Goal: Task Accomplishment & Management: Manage account settings

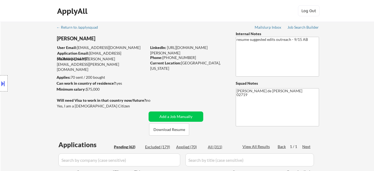
select select ""pending""
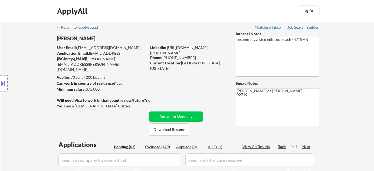
select select ""pending""
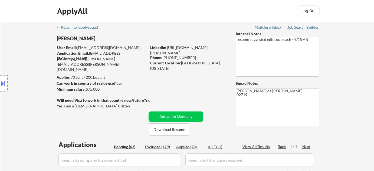
select select ""pending""
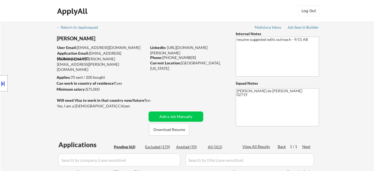
select select ""pending""
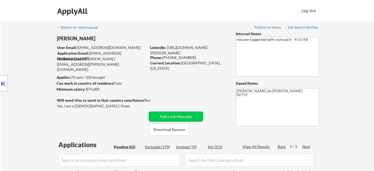
select select ""pending""
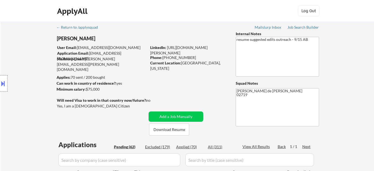
select select ""pending""
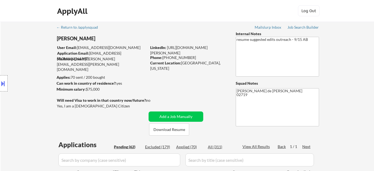
select select ""pending""
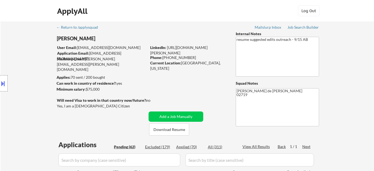
select select ""pending""
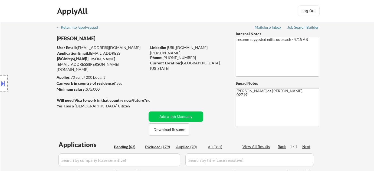
select select ""pending""
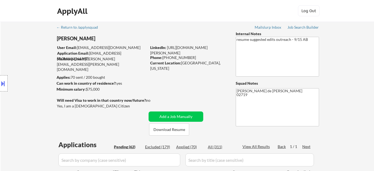
select select ""pending""
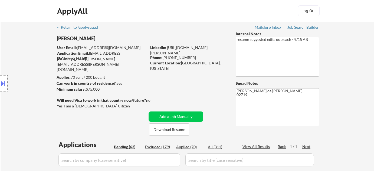
select select ""pending""
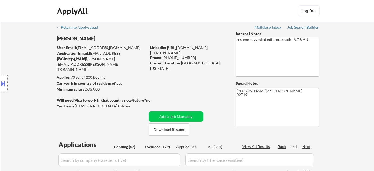
select select ""pending""
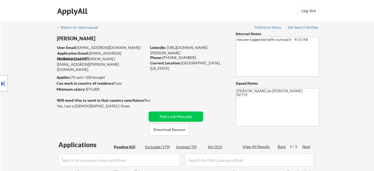
select select ""pending""
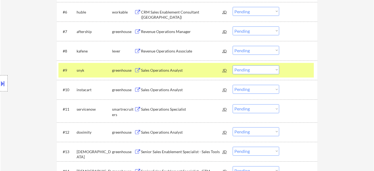
scroll to position [323, 0]
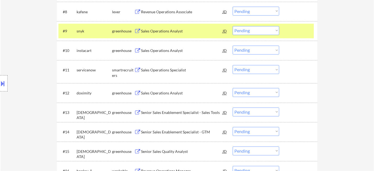
click at [247, 31] on select "Choose an option... Pending Applied Excluded (Questions) Excluded (Expired) Exc…" at bounding box center [256, 30] width 47 height 9
click at [233, 26] on select "Choose an option... Pending Applied Excluded (Questions) Excluded (Expired) Exc…" at bounding box center [256, 30] width 47 height 9
click at [158, 48] on div "Sales Operations Analyst" at bounding box center [182, 50] width 82 height 5
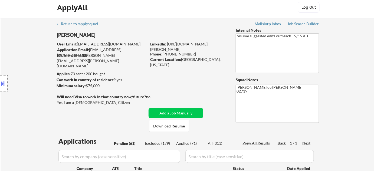
scroll to position [269, 0]
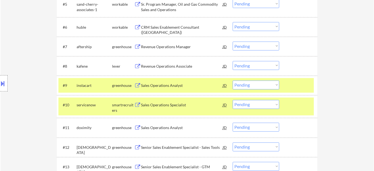
click at [244, 88] on select "Choose an option... Pending Applied Excluded (Questions) Excluded (Expired) Exc…" at bounding box center [256, 85] width 47 height 9
click at [233, 81] on select "Choose an option... Pending Applied Excluded (Questions) Excluded (Expired) Exc…" at bounding box center [256, 85] width 47 height 9
select select ""pending""
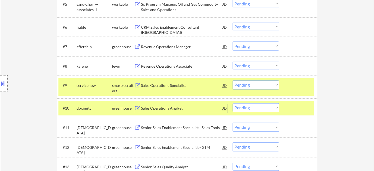
click at [167, 105] on div "Sales Operations Analyst" at bounding box center [182, 108] width 82 height 10
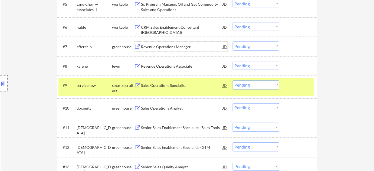
click at [168, 44] on div "Revenue Operations Manager" at bounding box center [182, 46] width 82 height 5
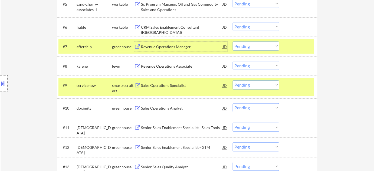
click at [257, 41] on div "#7 aftership greenhouse Revenue Operations Manager JD Choose an option... Pendi…" at bounding box center [186, 46] width 256 height 15
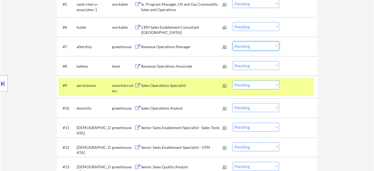
drag, startPoint x: 257, startPoint y: 46, endPoint x: 257, endPoint y: 49, distance: 3.5
click at [257, 46] on select "Choose an option... Pending Applied Excluded (Questions) Excluded (Expired) Exc…" at bounding box center [256, 46] width 47 height 9
select select ""excluded__other_""
click at [233, 42] on select "Choose an option... Pending Applied Excluded (Questions) Excluded (Expired) Exc…" at bounding box center [256, 46] width 47 height 9
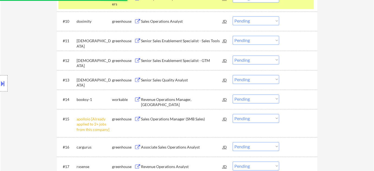
scroll to position [392, 0]
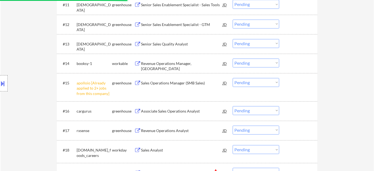
click at [265, 79] on select "Choose an option... Pending Applied Excluded (Questions) Excluded (Expired) Exc…" at bounding box center [256, 82] width 47 height 9
select select ""excluded__other_""
click at [233, 78] on select "Choose an option... Pending Applied Excluded (Questions) Excluded (Expired) Exc…" at bounding box center [256, 82] width 47 height 9
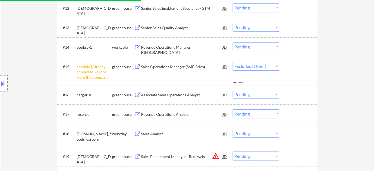
scroll to position [416, 0]
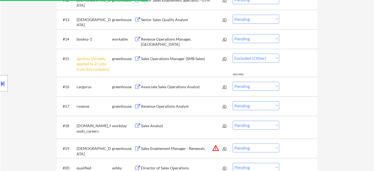
select select ""pending""
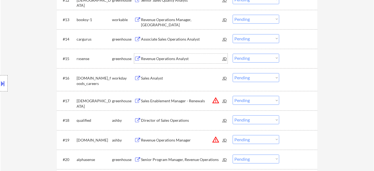
click at [172, 55] on div "Revenue Operations Analyst" at bounding box center [182, 59] width 82 height 10
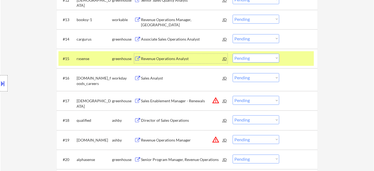
click at [0, 85] on button at bounding box center [3, 83] width 6 height 9
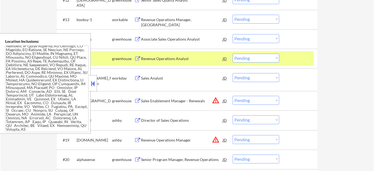
scroll to position [27, 0]
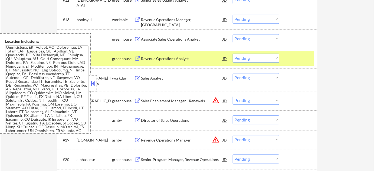
click at [96, 92] on div "Location Inclusions:" at bounding box center [48, 83] width 97 height 100
click at [93, 86] on button at bounding box center [93, 84] width 6 height 8
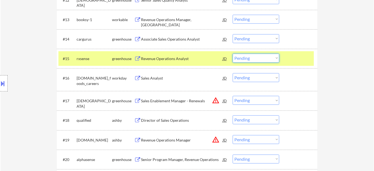
click at [252, 59] on select "Choose an option... Pending Applied Excluded (Questions) Excluded (Expired) Exc…" at bounding box center [256, 58] width 47 height 9
click at [233, 54] on select "Choose an option... Pending Applied Excluded (Questions) Excluded (Expired) Exc…" at bounding box center [256, 58] width 47 height 9
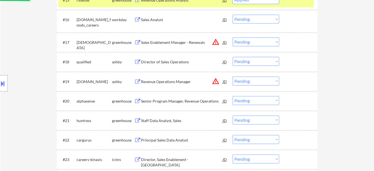
scroll to position [490, 0]
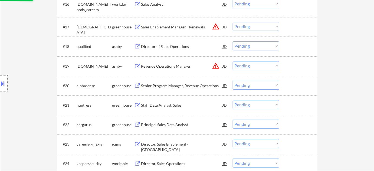
select select ""pending""
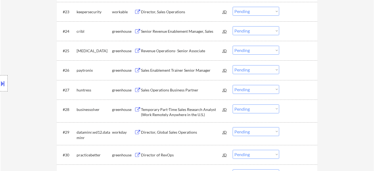
scroll to position [638, 0]
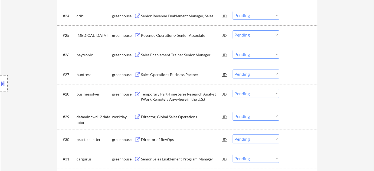
click at [175, 73] on div "Sales Operations Business Partner" at bounding box center [182, 74] width 82 height 5
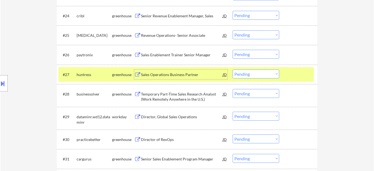
drag, startPoint x: 257, startPoint y: 73, endPoint x: 257, endPoint y: 78, distance: 4.4
click at [257, 73] on select "Choose an option... Pending Applied Excluded (Questions) Excluded (Expired) Exc…" at bounding box center [256, 74] width 47 height 9
click at [233, 70] on select "Choose an option... Pending Applied Excluded (Questions) Excluded (Expired) Exc…" at bounding box center [256, 74] width 47 height 9
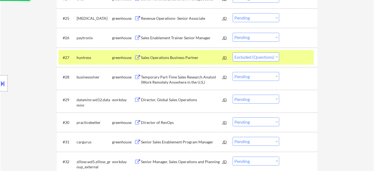
scroll to position [663, 0]
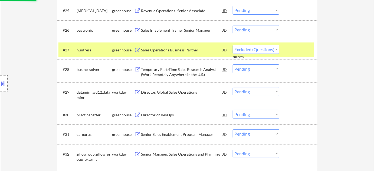
select select ""pending""
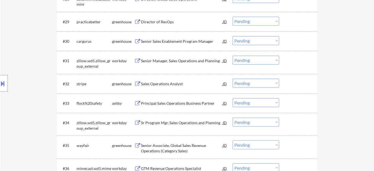
scroll to position [736, 0]
click at [172, 82] on div "Sales Operations Analyst" at bounding box center [182, 83] width 82 height 5
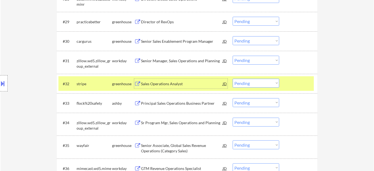
click at [253, 85] on select "Choose an option... Pending Applied Excluded (Questions) Excluded (Expired) Exc…" at bounding box center [256, 83] width 47 height 9
click at [233, 79] on select "Choose an option... Pending Applied Excluded (Questions) Excluded (Expired) Exc…" at bounding box center [256, 83] width 47 height 9
select select ""pending""
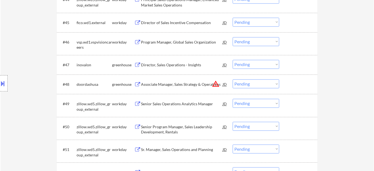
scroll to position [1081, 0]
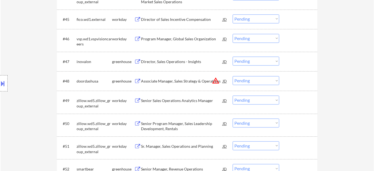
click at [255, 82] on select "Choose an option... Pending Applied Excluded (Questions) Excluded (Expired) Exc…" at bounding box center [256, 80] width 47 height 9
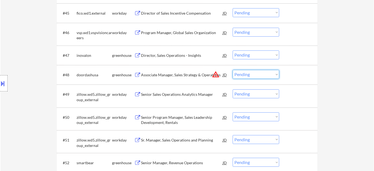
scroll to position [1106, 0]
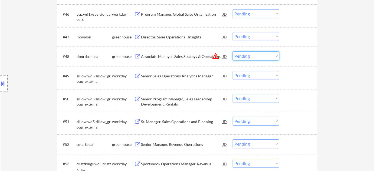
click at [217, 57] on button "warning_amber" at bounding box center [216, 56] width 8 height 8
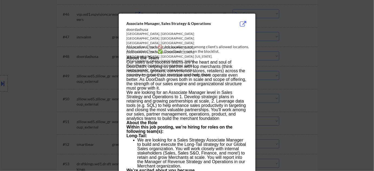
click at [297, 73] on div at bounding box center [187, 85] width 374 height 171
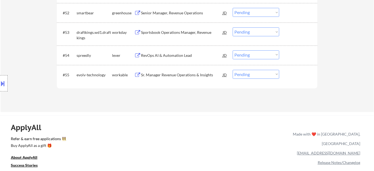
scroll to position [1229, 0]
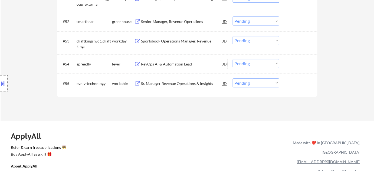
click at [181, 63] on div "RevOps AI & Automation Lead" at bounding box center [182, 63] width 82 height 5
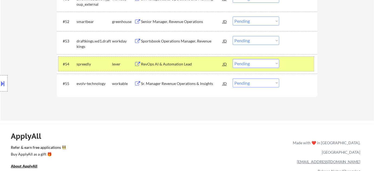
click at [257, 58] on div "#54 spreedly lever RevOps AI & Automation Lead JD warning_amber Choose an optio…" at bounding box center [186, 64] width 256 height 15
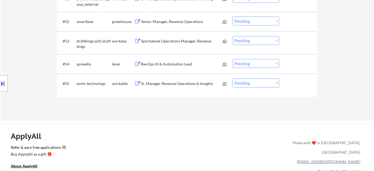
click at [262, 63] on select "Choose an option... Pending Applied Excluded (Questions) Excluded (Expired) Exc…" at bounding box center [256, 63] width 47 height 9
click at [233, 59] on select "Choose an option... Pending Applied Excluded (Questions) Excluded (Expired) Exc…" at bounding box center [256, 63] width 47 height 9
click at [159, 84] on div "Sr. Manager Revenue Operations & Insights" at bounding box center [182, 83] width 82 height 5
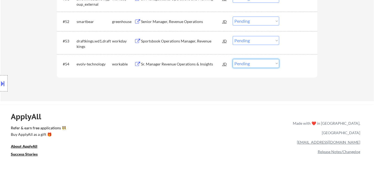
click at [263, 63] on select "Choose an option... Pending Applied Excluded (Questions) Excluded (Expired) Exc…" at bounding box center [256, 63] width 47 height 9
select select ""excluded__bad_match_""
click at [233, 59] on select "Choose an option... Pending Applied Excluded (Questions) Excluded (Expired) Exc…" at bounding box center [256, 63] width 47 height 9
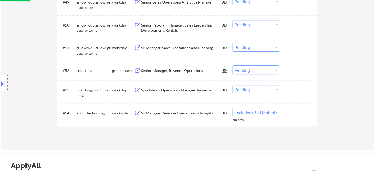
scroll to position [1155, 0]
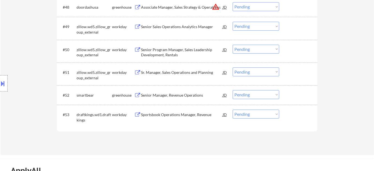
click at [185, 93] on div "Senior Manager, Revenue Operations" at bounding box center [182, 95] width 82 height 5
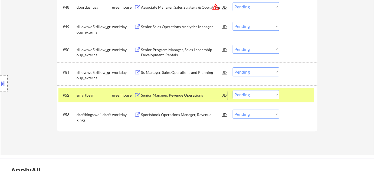
click at [249, 96] on select "Choose an option... Pending Applied Excluded (Questions) Excluded (Expired) Exc…" at bounding box center [256, 94] width 47 height 9
click at [233, 90] on select "Choose an option... Pending Applied Excluded (Questions) Excluded (Expired) Exc…" at bounding box center [256, 94] width 47 height 9
select select ""pending""
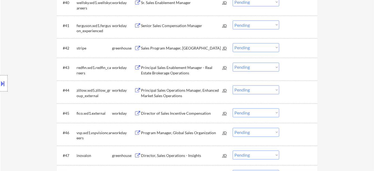
scroll to position [958, 0]
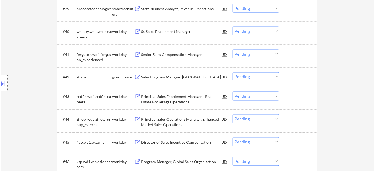
click at [170, 76] on div "Sales Program Manager, AMER" at bounding box center [182, 77] width 82 height 5
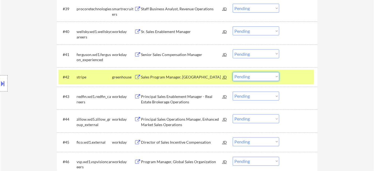
click at [271, 76] on select "Choose an option... Pending Applied Excluded (Questions) Excluded (Expired) Exc…" at bounding box center [256, 76] width 47 height 9
click at [233, 72] on select "Choose an option... Pending Applied Excluded (Questions) Excluded (Expired) Exc…" at bounding box center [256, 76] width 47 height 9
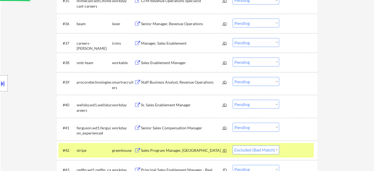
scroll to position [884, 0]
select select ""pending""
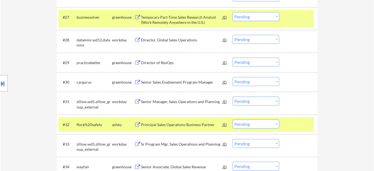
scroll to position [687, 0]
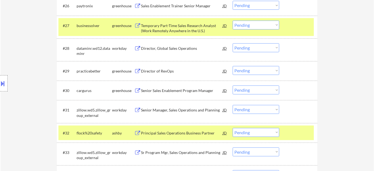
click at [183, 91] on div "Senior Sales Enablement Program Manager" at bounding box center [182, 90] width 82 height 5
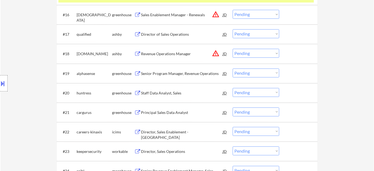
scroll to position [441, 0]
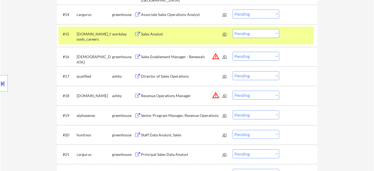
click at [217, 95] on button "warning_amber" at bounding box center [216, 96] width 8 height 8
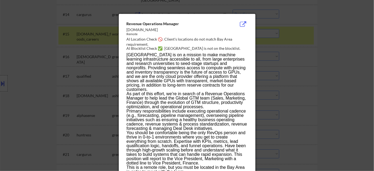
click at [337, 98] on div at bounding box center [187, 85] width 374 height 171
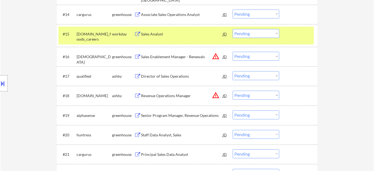
click at [270, 96] on select "Choose an option... Pending Applied Excluded (Questions) Excluded (Expired) Exc…" at bounding box center [256, 95] width 47 height 9
click at [233, 91] on select "Choose an option... Pending Applied Excluded (Questions) Excluded (Expired) Exc…" at bounding box center [256, 95] width 47 height 9
click at [217, 58] on button "warning_amber" at bounding box center [216, 57] width 8 height 8
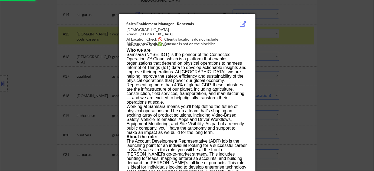
select select ""pending""
click at [367, 83] on div at bounding box center [187, 85] width 374 height 171
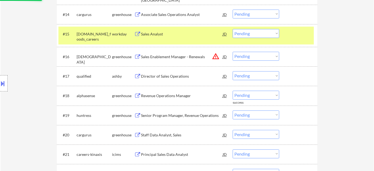
click at [252, 56] on select "Choose an option... Pending Applied Excluded (Questions) Excluded (Expired) Exc…" at bounding box center [256, 56] width 47 height 9
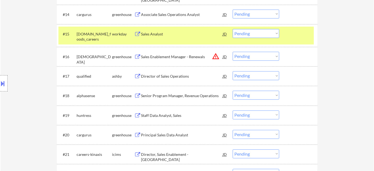
click at [247, 54] on select "Choose an option... Pending Applied Excluded (Questions) Excluded (Expired) Exc…" at bounding box center [256, 56] width 47 height 9
click at [233, 52] on select "Choose an option... Pending Applied Excluded (Questions) Excluded (Expired) Exc…" at bounding box center [256, 56] width 47 height 9
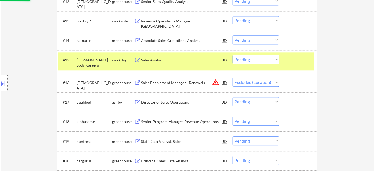
scroll to position [392, 0]
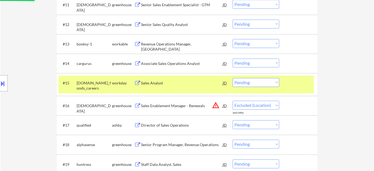
select select ""pending""
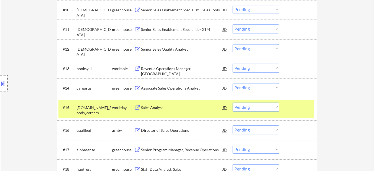
click at [169, 47] on div "Senior Sales Quality Analyst" at bounding box center [182, 49] width 82 height 5
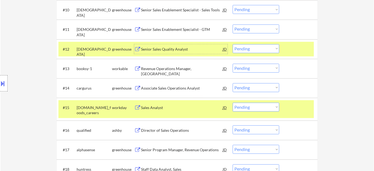
click at [253, 48] on select "Choose an option... Pending Applied Excluded (Questions) Excluded (Expired) Exc…" at bounding box center [256, 48] width 47 height 9
click at [233, 44] on select "Choose an option... Pending Applied Excluded (Questions) Excluded (Expired) Exc…" at bounding box center [256, 48] width 47 height 9
select select ""pending""
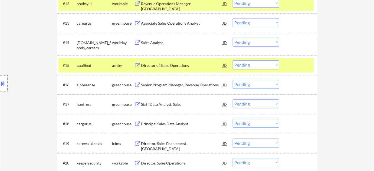
scroll to position [441, 0]
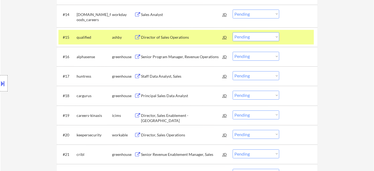
click at [174, 96] on div "Principal Sales Data Analyst" at bounding box center [182, 95] width 82 height 5
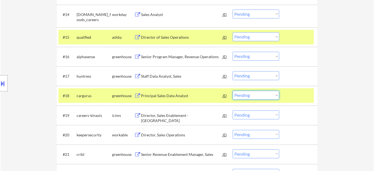
drag, startPoint x: 249, startPoint y: 97, endPoint x: 253, endPoint y: 99, distance: 4.5
click at [249, 97] on select "Choose an option... Pending Applied Excluded (Questions) Excluded (Expired) Exc…" at bounding box center [256, 95] width 47 height 9
click at [233, 91] on select "Choose an option... Pending Applied Excluded (Questions) Excluded (Expired) Exc…" at bounding box center [256, 95] width 47 height 9
select select ""pending""
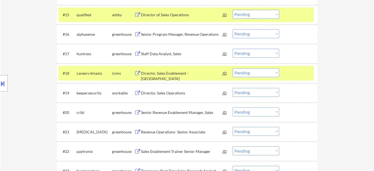
scroll to position [515, 0]
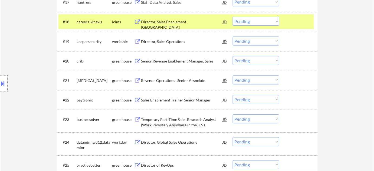
click at [173, 63] on div "Senior Revenue Enablement Manager, Sales" at bounding box center [182, 60] width 82 height 5
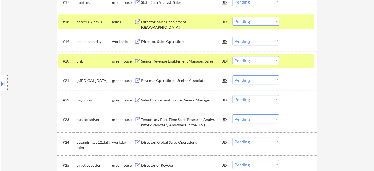
click at [250, 61] on select "Choose an option... Pending Applied Excluded (Questions) Excluded (Expired) Exc…" at bounding box center [256, 60] width 47 height 9
click at [233, 56] on select "Choose an option... Pending Applied Excluded (Questions) Excluded (Expired) Exc…" at bounding box center [256, 60] width 47 height 9
select select ""pending""
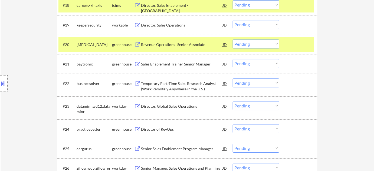
scroll to position [540, 0]
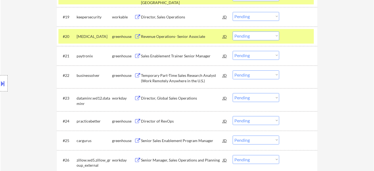
click at [186, 56] on div "Sales Enablement Trainer Senior Manager" at bounding box center [182, 55] width 82 height 5
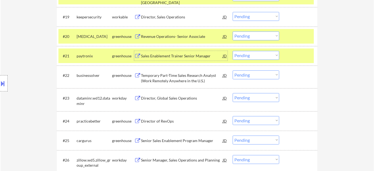
drag, startPoint x: 252, startPoint y: 55, endPoint x: 253, endPoint y: 58, distance: 3.2
click at [252, 55] on select "Choose an option... Pending Applied Excluded (Questions) Excluded (Expired) Exc…" at bounding box center [256, 55] width 47 height 9
click at [233, 51] on select "Choose an option... Pending Applied Excluded (Questions) Excluded (Expired) Exc…" at bounding box center [256, 55] width 47 height 9
select select ""pending""
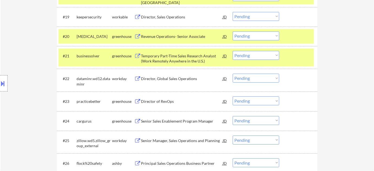
click at [175, 78] on div "Director, Global Sales Operations" at bounding box center [182, 78] width 82 height 5
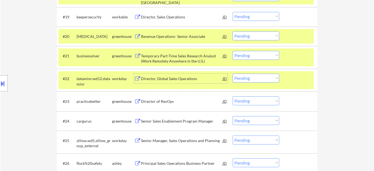
click at [254, 78] on select "Choose an option... Pending Applied Excluded (Questions) Excluded (Expired) Exc…" at bounding box center [256, 78] width 47 height 9
click at [233, 74] on select "Choose an option... Pending Applied Excluded (Questions) Excluded (Expired) Exc…" at bounding box center [256, 78] width 47 height 9
select select ""pending""
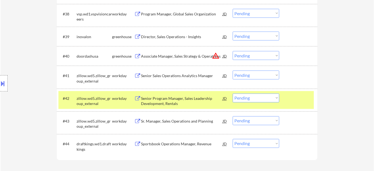
scroll to position [958, 0]
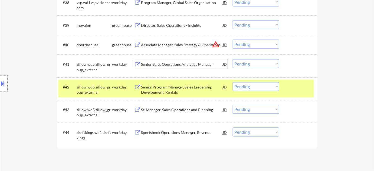
click at [180, 62] on div "Senior Sales Operations Analytics Manager" at bounding box center [182, 64] width 82 height 5
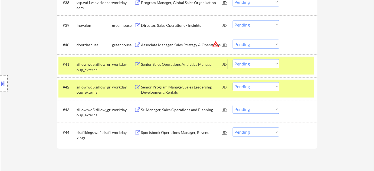
click at [272, 65] on select "Choose an option... Pending Applied Excluded (Questions) Excluded (Expired) Exc…" at bounding box center [256, 63] width 47 height 9
click at [233, 59] on select "Choose an option... Pending Applied Excluded (Questions) Excluded (Expired) Exc…" at bounding box center [256, 63] width 47 height 9
select select ""pending""
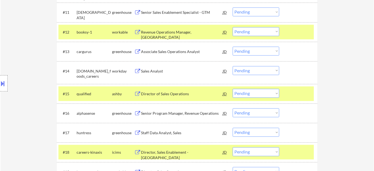
scroll to position [392, 0]
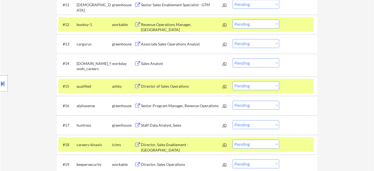
click at [156, 124] on div "Staff Data Analyst, Sales" at bounding box center [182, 125] width 82 height 5
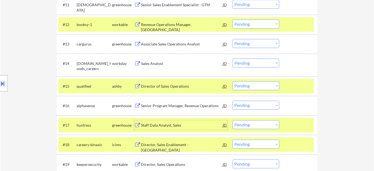
click at [156, 62] on div "Sales Analyst" at bounding box center [182, 63] width 82 height 5
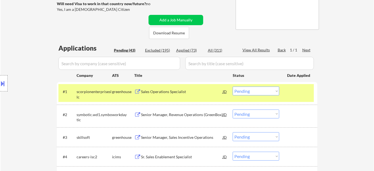
scroll to position [0, 0]
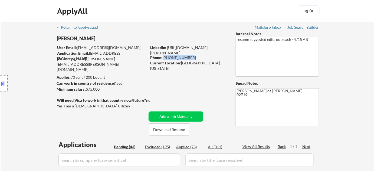
drag, startPoint x: 164, startPoint y: 57, endPoint x: 188, endPoint y: 56, distance: 23.9
click at [188, 56] on div "Phone: 508-344-8476" at bounding box center [188, 57] width 77 height 5
copy div "508-344-8476"
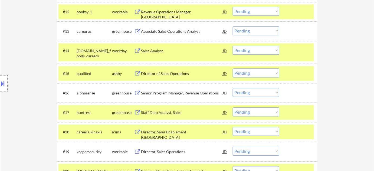
scroll to position [369, 0]
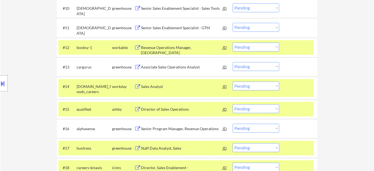
click at [240, 86] on select "Choose an option... Pending Applied Excluded (Questions) Excluded (Expired) Exc…" at bounding box center [256, 85] width 47 height 9
click at [233, 81] on select "Choose an option... Pending Applied Excluded (Questions) Excluded (Expired) Exc…" at bounding box center [256, 85] width 47 height 9
select select ""pending""
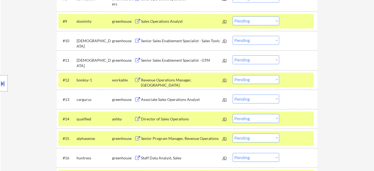
scroll to position [320, 0]
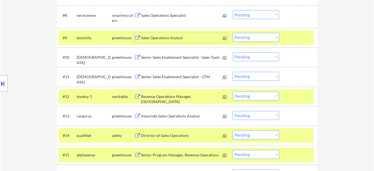
click at [160, 38] on div "Sales Operations Analyst" at bounding box center [182, 37] width 82 height 5
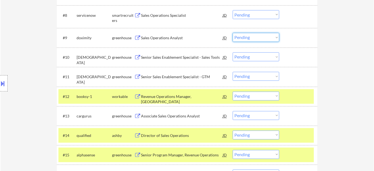
drag, startPoint x: 247, startPoint y: 39, endPoint x: 250, endPoint y: 41, distance: 3.1
click at [247, 39] on select "Choose an option... Pending Applied Excluded (Questions) Excluded (Expired) Exc…" at bounding box center [256, 37] width 47 height 9
click at [233, 33] on select "Choose an option... Pending Applied Excluded (Questions) Excluded (Expired) Exc…" at bounding box center [256, 37] width 47 height 9
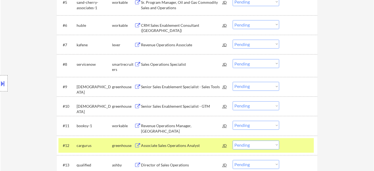
scroll to position [295, 0]
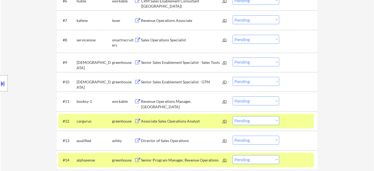
click at [180, 61] on div "Senior Sales Enablement Specialist - Sales Tools" at bounding box center [182, 62] width 82 height 5
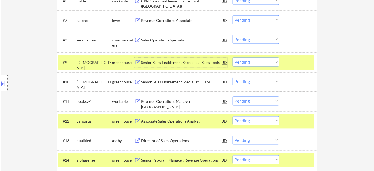
click at [248, 63] on select "Choose an option... Pending Applied Excluded (Questions) Excluded (Expired) Exc…" at bounding box center [256, 62] width 47 height 9
click at [233, 58] on select "Choose an option... Pending Applied Excluded (Questions) Excluded (Expired) Exc…" at bounding box center [256, 62] width 47 height 9
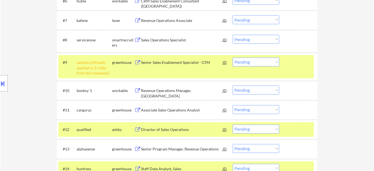
click at [256, 67] on div "#9 samsara [Already applied to 2+ jobs from this company] greenhouse Senior Sal…" at bounding box center [186, 66] width 256 height 23
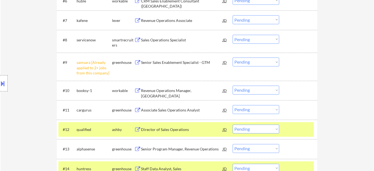
click at [260, 63] on select "Choose an option... Pending Applied Excluded (Questions) Excluded (Expired) Exc…" at bounding box center [256, 62] width 47 height 9
click at [233, 58] on select "Choose an option... Pending Applied Excluded (Questions) Excluded (Expired) Exc…" at bounding box center [256, 62] width 47 height 9
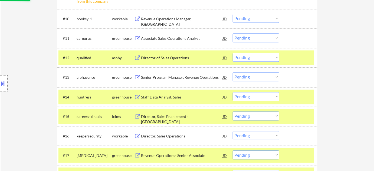
scroll to position [468, 0]
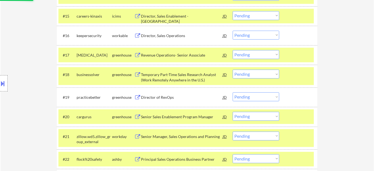
select select ""pending""
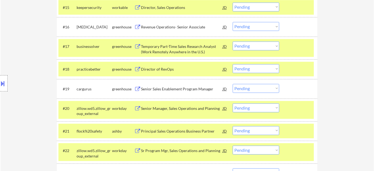
click at [174, 27] on div "Revenue Operations- Senior Associate" at bounding box center [182, 26] width 82 height 5
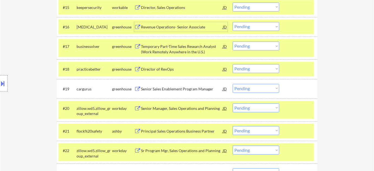
click at [254, 27] on select "Choose an option... Pending Applied Excluded (Questions) Excluded (Expired) Exc…" at bounding box center [256, 26] width 47 height 9
click at [233, 22] on select "Choose an option... Pending Applied Excluded (Questions) Excluded (Expired) Exc…" at bounding box center [256, 26] width 47 height 9
select select ""pending""
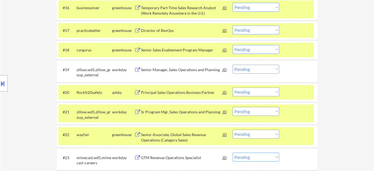
scroll to position [517, 0]
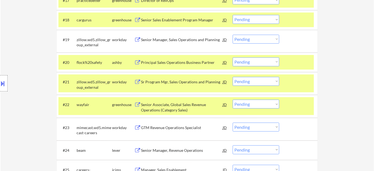
click at [175, 64] on div "Principal Sales Operations Business Partner" at bounding box center [182, 62] width 82 height 5
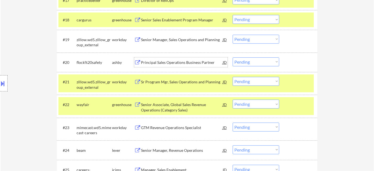
click at [257, 61] on select "Choose an option... Pending Applied Excluded (Questions) Excluded (Expired) Exc…" at bounding box center [256, 61] width 47 height 9
click at [233, 57] on select "Choose an option... Pending Applied Excluded (Questions) Excluded (Expired) Exc…" at bounding box center [256, 61] width 47 height 9
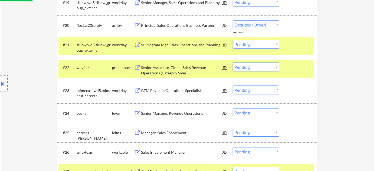
scroll to position [566, 0]
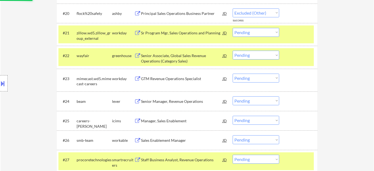
select select ""pending""
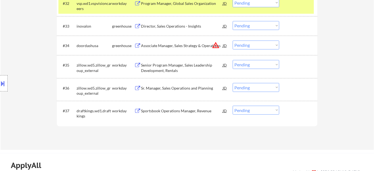
scroll to position [812, 0]
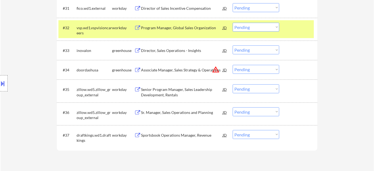
click at [217, 70] on button "warning_amber" at bounding box center [216, 70] width 8 height 8
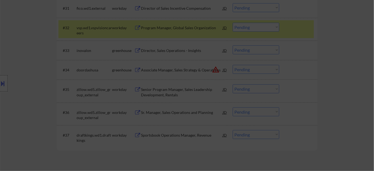
click at [311, 76] on div at bounding box center [187, 85] width 374 height 171
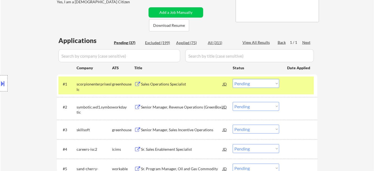
scroll to position [172, 0]
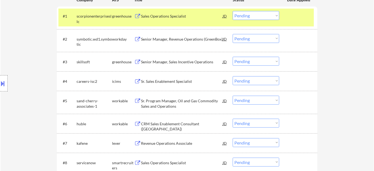
click at [180, 63] on div "Senior Manager, Sales Incentive Operations" at bounding box center [182, 61] width 82 height 5
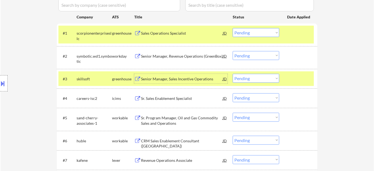
scroll to position [148, 0]
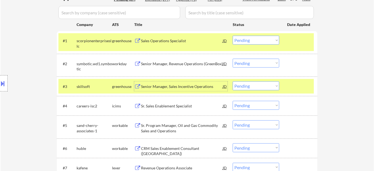
click at [188, 61] on div "Senior Manager, Revenue Operations (GreenBox)" at bounding box center [182, 63] width 82 height 5
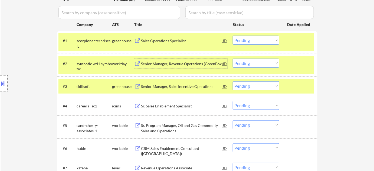
click at [256, 126] on select "Choose an option... Pending Applied Excluded (Questions) Excluded (Expired) Exc…" at bounding box center [256, 124] width 47 height 9
click at [233, 120] on select "Choose an option... Pending Applied Excluded (Questions) Excluded (Expired) Exc…" at bounding box center [256, 124] width 47 height 9
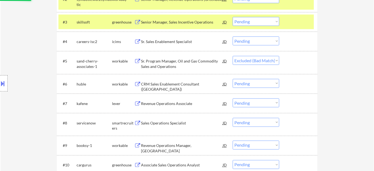
scroll to position [221, 0]
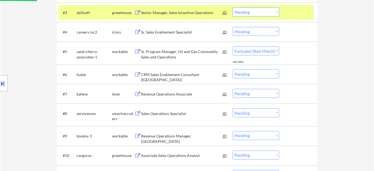
select select ""pending""
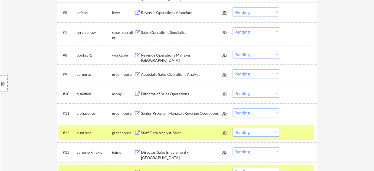
scroll to position [369, 0]
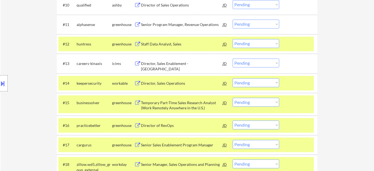
drag, startPoint x: 275, startPoint y: 44, endPoint x: 273, endPoint y: 45, distance: 2.9
click at [275, 44] on select "Choose an option... Pending Applied Excluded (Questions) Excluded (Expired) Exc…" at bounding box center [256, 43] width 47 height 9
click at [233, 39] on select "Choose an option... Pending Applied Excluded (Questions) Excluded (Expired) Exc…" at bounding box center [256, 43] width 47 height 9
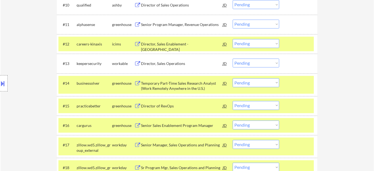
click at [257, 43] on select "Choose an option... Pending Applied Excluded (Questions) Excluded (Expired) Exc…" at bounding box center [256, 43] width 47 height 9
click at [233, 39] on select "Choose an option... Pending Applied Excluded (Questions) Excluded (Expired) Exc…" at bounding box center [256, 43] width 47 height 9
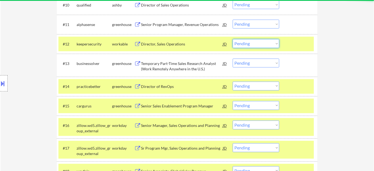
click at [255, 42] on select "Choose an option... Pending Applied Excluded (Questions) Excluded (Expired) Exc…" at bounding box center [256, 43] width 47 height 9
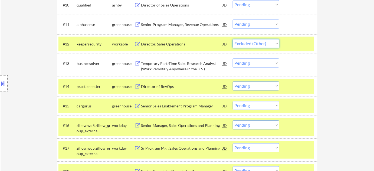
click at [233, 39] on select "Choose an option... Pending Applied Excluded (Questions) Excluded (Expired) Exc…" at bounding box center [256, 43] width 47 height 9
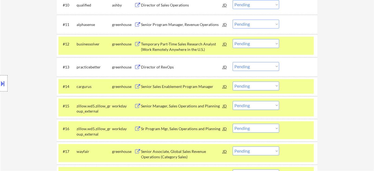
click at [263, 45] on select "Choose an option... Pending Applied Excluded (Questions) Excluded (Expired) Exc…" at bounding box center [256, 43] width 47 height 9
click at [233, 39] on select "Choose an option... Pending Applied Excluded (Questions) Excluded (Expired) Exc…" at bounding box center [256, 43] width 47 height 9
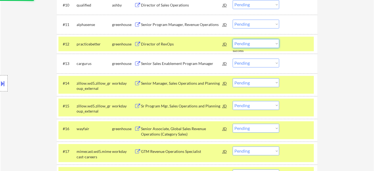
drag, startPoint x: 263, startPoint y: 40, endPoint x: 263, endPoint y: 43, distance: 3.0
click at [263, 40] on select "Choose an option... Pending Applied Excluded (Questions) Excluded (Expired) Exc…" at bounding box center [256, 43] width 47 height 9
click at [233, 39] on select "Choose an option... Pending Applied Excluded (Questions) Excluded (Expired) Exc…" at bounding box center [256, 43] width 47 height 9
select select ""pending""
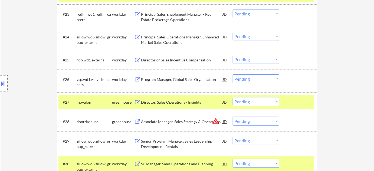
scroll to position [640, 0]
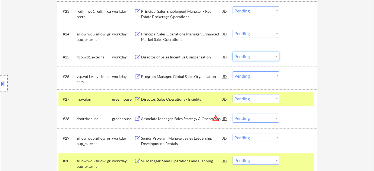
click at [248, 56] on select "Choose an option... Pending Applied Excluded (Questions) Excluded (Expired) Exc…" at bounding box center [256, 56] width 47 height 9
click at [233, 52] on select "Choose an option... Pending Applied Excluded (Questions) Excluded (Expired) Exc…" at bounding box center [256, 56] width 47 height 9
select select ""pending""
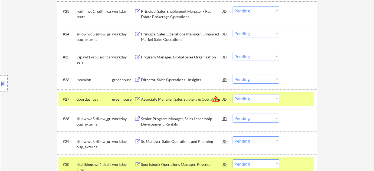
click at [251, 79] on select "Choose an option... Pending Applied Excluded (Questions) Excluded (Expired) Exc…" at bounding box center [256, 79] width 47 height 9
click at [233, 75] on select "Choose an option... Pending Applied Excluded (Questions) Excluded (Expired) Exc…" at bounding box center [256, 79] width 47 height 9
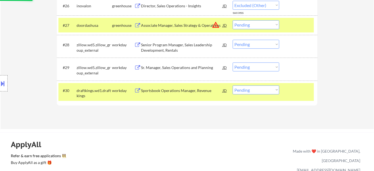
select select ""pending""
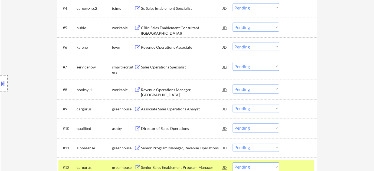
scroll to position [320, 0]
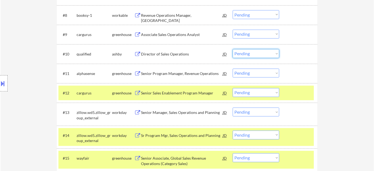
click at [254, 50] on select "Choose an option... Pending Applied Excluded (Questions) Excluded (Expired) Exc…" at bounding box center [256, 53] width 47 height 9
click at [233, 49] on select "Choose an option... Pending Applied Excluded (Questions) Excluded (Expired) Exc…" at bounding box center [256, 53] width 47 height 9
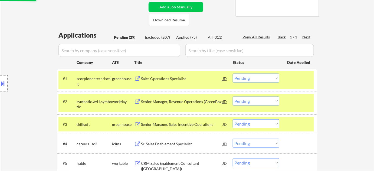
select select ""pending""
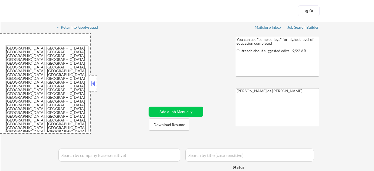
select select ""applied""
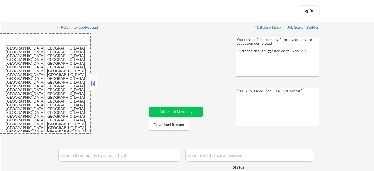
select select ""applied""
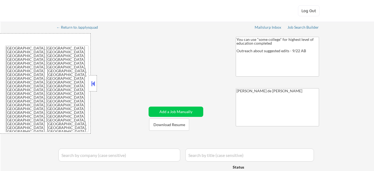
select select ""applied""
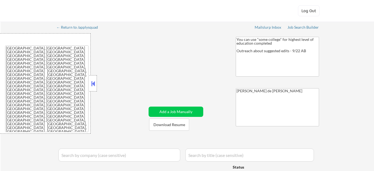
select select ""applied""
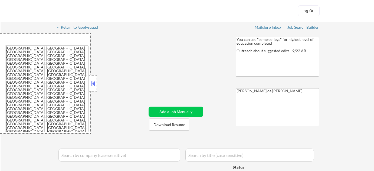
select select ""applied""
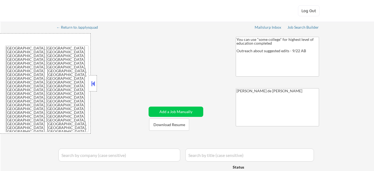
select select ""excluded__location_""
select select ""excluded__bad_match_""
select select ""pending""
select select ""excluded__bad_match_""
select select ""excluded__location_""
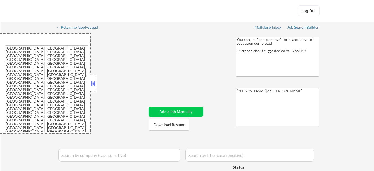
select select ""excluded__bad_match_""
select select ""excluded__location_""
select select ""excluded__expired_""
select select ""pending""
select select ""excluded__location_""
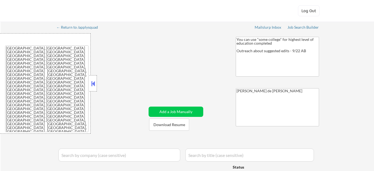
select select ""pending""
select select ""excluded""
select select ""pending""
select select ""excluded__bad_match_""
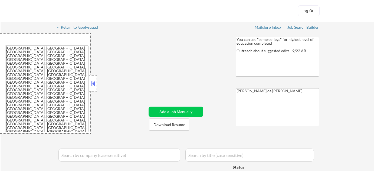
select select ""pending""
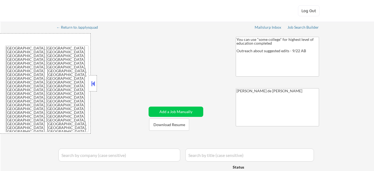
select select ""pending""
select select ""excluded__expired_""
select select ""excluded__bad_match_""
select select ""excluded__location_""
select select ""pending""
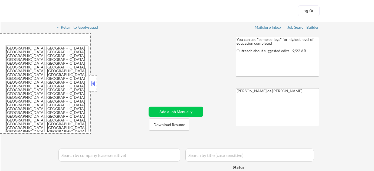
select select ""pending""
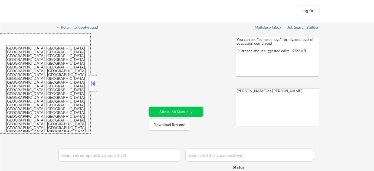
select select ""excluded__salary_""
select select ""pending""
select select ""excluded__location_""
select select ""pending""
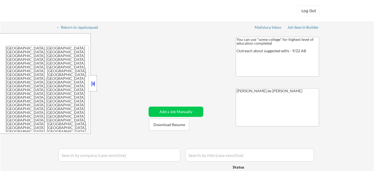
select select ""pending""
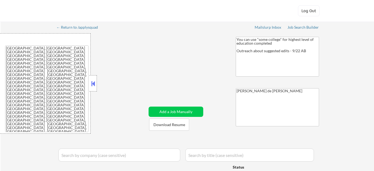
select select ""pending""
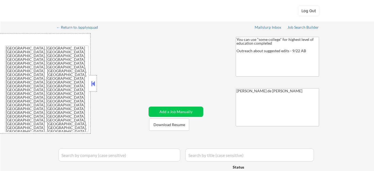
select select ""excluded__bad_match_""
select select ""excluded__location_""
select select ""excluded__bad_match_""
select select ""pending""
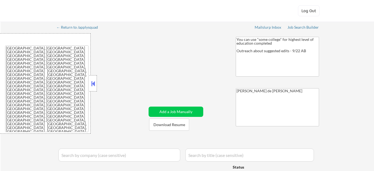
select select ""pending""
select select ""excluded""
select select ""excluded__bad_match_""
select select ""pending""
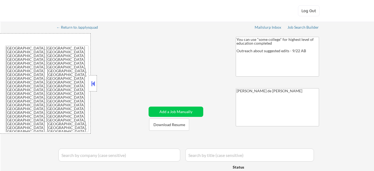
select select ""excluded__bad_match_""
select select ""pending""
select select ""excluded__bad_match_""
select select ""pending""
select select ""excluded__bad_match_""
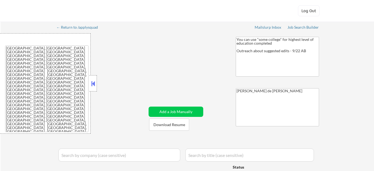
select select ""excluded__expired_""
select select ""pending""
select select ""excluded""
select select ""excluded__expired_""
select select ""excluded__location_""
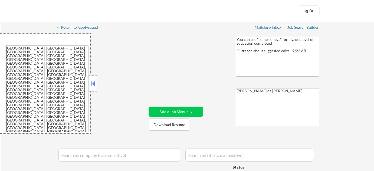
select select ""excluded__location_""
select select ""excluded__bad_match_""
select select ""excluded__location_""
select select ""pending""
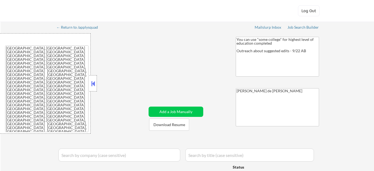
select select ""excluded""
select select ""pending""
select select ""excluded__bad_match_""
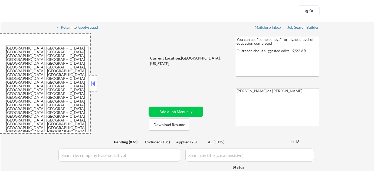
select select ""pending""
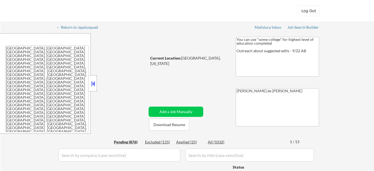
select select ""pending""
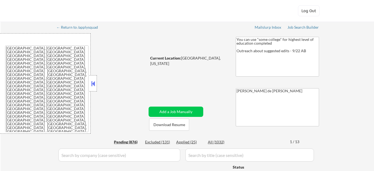
select select ""pending""
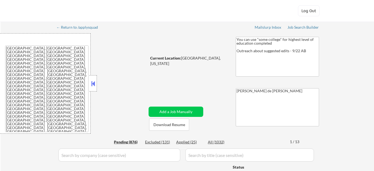
select select ""pending""
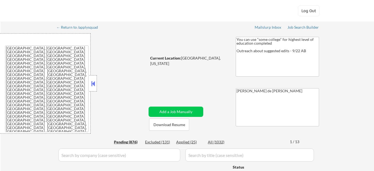
select select ""pending""
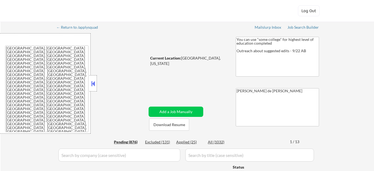
select select ""pending""
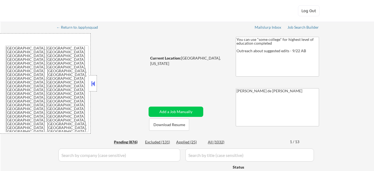
select select ""pending""
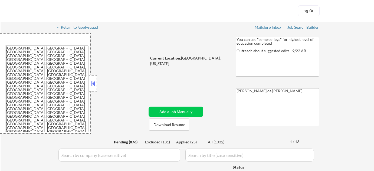
select select ""pending""
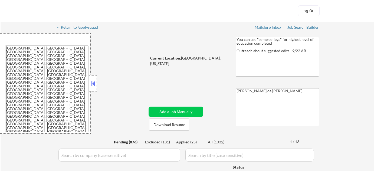
select select ""pending""
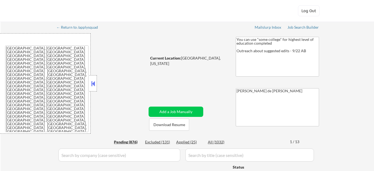
select select ""pending""
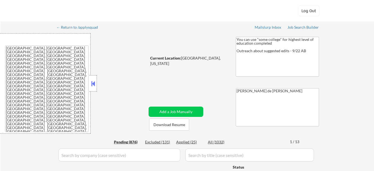
select select ""pending""
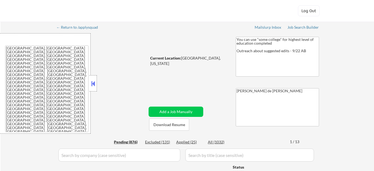
select select ""pending""
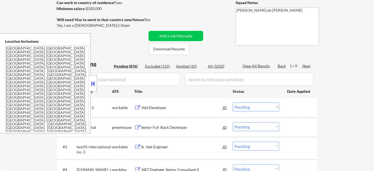
scroll to position [123, 0]
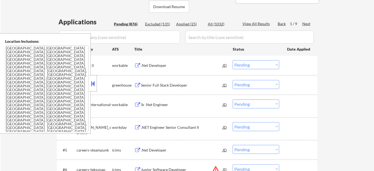
click at [93, 82] on button at bounding box center [93, 84] width 6 height 8
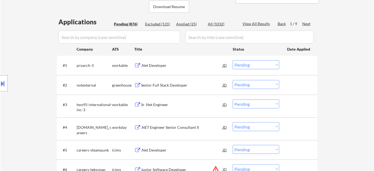
click at [162, 86] on div "Senior Full Stack Developer" at bounding box center [182, 85] width 82 height 5
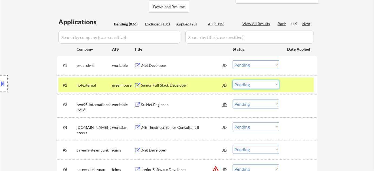
click at [249, 86] on select "Choose an option... Pending Applied Excluded (Questions) Excluded (Expired) Exc…" at bounding box center [256, 84] width 47 height 9
click at [233, 80] on select "Choose an option... Pending Applied Excluded (Questions) Excluded (Expired) Exc…" at bounding box center [256, 84] width 47 height 9
select select ""pending""
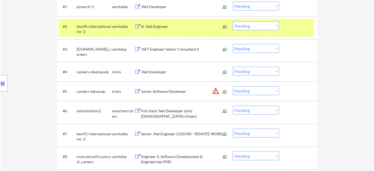
scroll to position [197, 0]
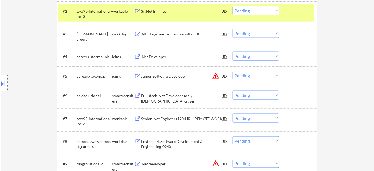
click at [216, 75] on button "warning_amber" at bounding box center [216, 76] width 8 height 8
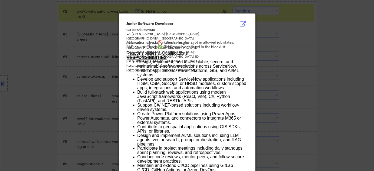
click at [305, 84] on div at bounding box center [187, 85] width 374 height 171
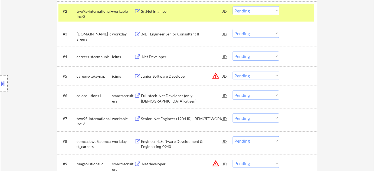
click at [255, 74] on select "Choose an option... Pending Applied Excluded (Questions) Excluded (Expired) Exc…" at bounding box center [256, 75] width 47 height 9
click at [233, 71] on select "Choose an option... Pending Applied Excluded (Questions) Excluded (Expired) Exc…" at bounding box center [256, 75] width 47 height 9
select select ""pending""
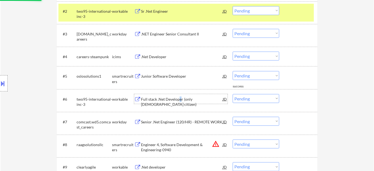
drag, startPoint x: 180, startPoint y: 95, endPoint x: 179, endPoint y: 102, distance: 6.3
click at [179, 102] on div "Full stack .Net Developer (only US citizen)" at bounding box center [182, 99] width 82 height 10
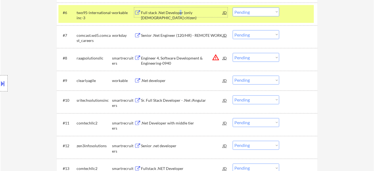
scroll to position [320, 0]
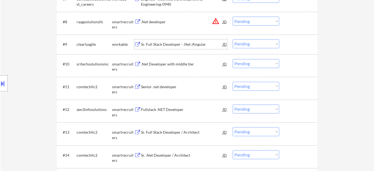
click at [177, 43] on div "Sr. Full Stack Developer - .Net /Angular" at bounding box center [182, 44] width 82 height 5
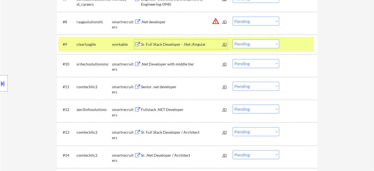
click at [247, 42] on select "Choose an option... Pending Applied Excluded (Questions) Excluded (Expired) Exc…" at bounding box center [256, 44] width 47 height 9
click at [233, 40] on select "Choose an option... Pending Applied Excluded (Questions) Excluded (Expired) Exc…" at bounding box center [256, 44] width 47 height 9
select select ""pending""
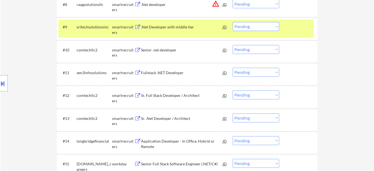
scroll to position [344, 0]
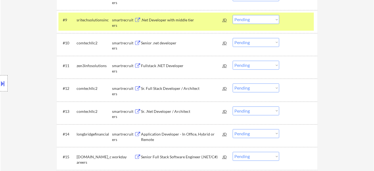
click at [164, 42] on div "Senior .net developer" at bounding box center [182, 42] width 82 height 5
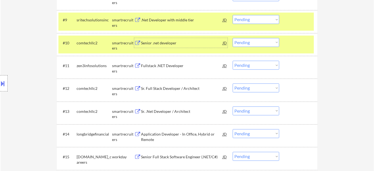
click at [255, 43] on select "Choose an option... Pending Applied Excluded (Questions) Excluded (Expired) Exc…" at bounding box center [256, 42] width 47 height 9
click at [233, 38] on select "Choose an option... Pending Applied Excluded (Questions) Excluded (Expired) Exc…" at bounding box center [256, 42] width 47 height 9
select select ""pending""
click at [1, 83] on button at bounding box center [3, 83] width 6 height 9
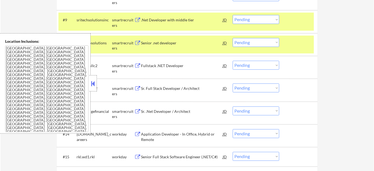
click at [92, 84] on button at bounding box center [93, 84] width 6 height 8
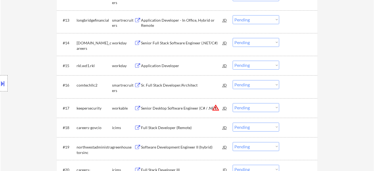
scroll to position [443, 0]
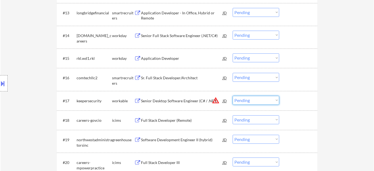
click at [249, 99] on select "Choose an option... Pending Applied Excluded (Questions) Excluded (Expired) Exc…" at bounding box center [256, 100] width 47 height 9
click at [233, 96] on select "Choose an option... Pending Applied Excluded (Questions) Excluded (Expired) Exc…" at bounding box center [256, 100] width 47 height 9
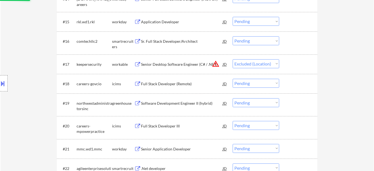
scroll to position [542, 0]
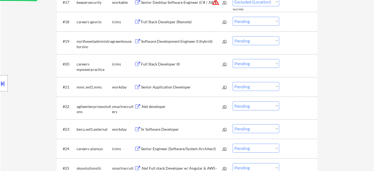
select select ""pending""
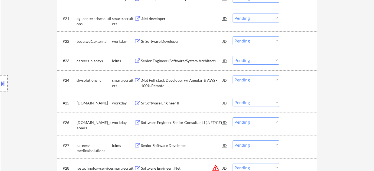
scroll to position [615, 0]
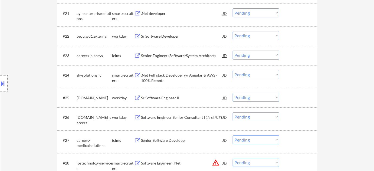
click at [161, 77] on div ".Net Full stack Developer w/ Angular & AWS - 100% Remote" at bounding box center [182, 78] width 82 height 11
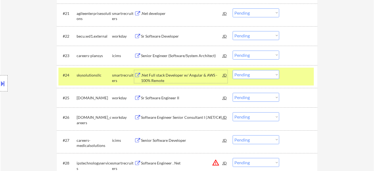
click at [247, 77] on select "Choose an option... Pending Applied Excluded (Questions) Excluded (Expired) Exc…" at bounding box center [256, 74] width 47 height 9
click at [233, 70] on select "Choose an option... Pending Applied Excluded (Questions) Excluded (Expired) Exc…" at bounding box center [256, 74] width 47 height 9
select select ""pending""
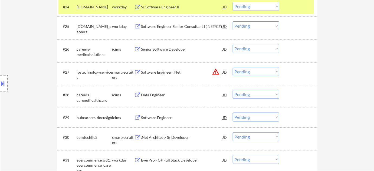
scroll to position [689, 0]
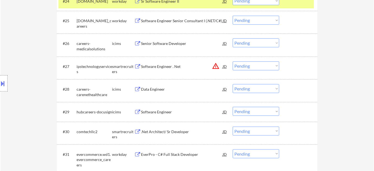
click at [215, 66] on button "warning_amber" at bounding box center [216, 66] width 8 height 8
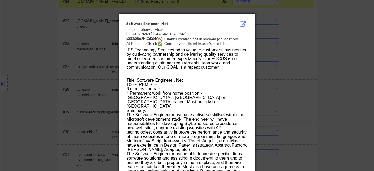
click at [299, 85] on div at bounding box center [187, 85] width 374 height 171
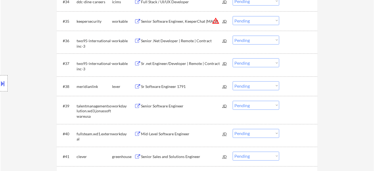
scroll to position [886, 0]
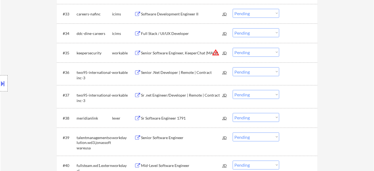
drag, startPoint x: 258, startPoint y: 53, endPoint x: 258, endPoint y: 56, distance: 3.0
click at [258, 53] on select "Choose an option... Pending Applied Excluded (Questions) Excluded (Expired) Exc…" at bounding box center [256, 52] width 47 height 9
click at [233, 48] on select "Choose an option... Pending Applied Excluded (Questions) Excluded (Expired) Exc…" at bounding box center [256, 52] width 47 height 9
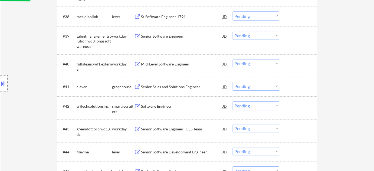
scroll to position [1009, 0]
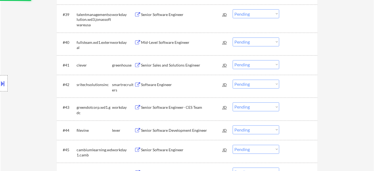
select select ""pending""
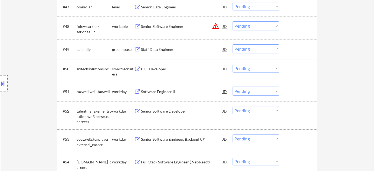
scroll to position [1206, 0]
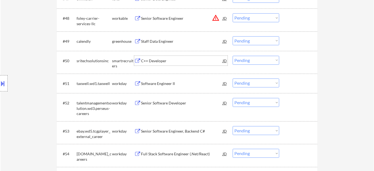
click at [154, 60] on div "C++ Developer" at bounding box center [182, 60] width 82 height 5
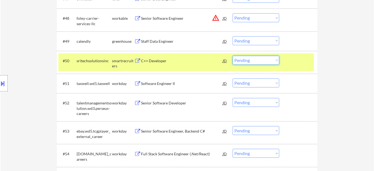
click at [262, 63] on select "Choose an option... Pending Applied Excluded (Questions) Excluded (Expired) Exc…" at bounding box center [256, 60] width 47 height 9
click at [233, 56] on select "Choose an option... Pending Applied Excluded (Questions) Excluded (Expired) Exc…" at bounding box center [256, 60] width 47 height 9
select select ""pending""
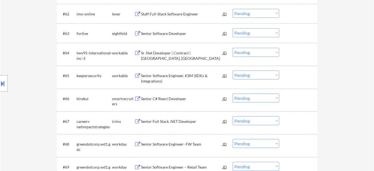
scroll to position [1526, 0]
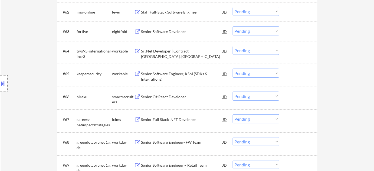
click at [164, 97] on div "Senior C# React Developer" at bounding box center [182, 96] width 82 height 5
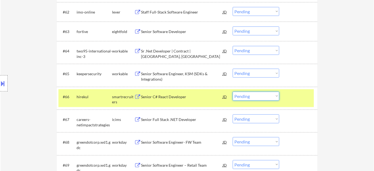
click at [272, 99] on select "Choose an option... Pending Applied Excluded (Questions) Excluded (Expired) Exc…" at bounding box center [256, 96] width 47 height 9
click at [233, 92] on select "Choose an option... Pending Applied Excluded (Questions) Excluded (Expired) Exc…" at bounding box center [256, 96] width 47 height 9
select select ""pending""
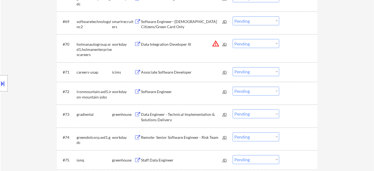
scroll to position [1698, 0]
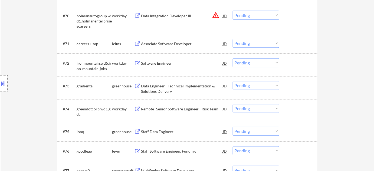
click at [159, 90] on div "Data Engineer - Technical Implementation & Solutions Delivery" at bounding box center [182, 89] width 82 height 11
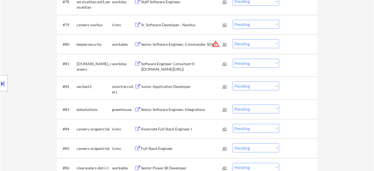
scroll to position [1895, 0]
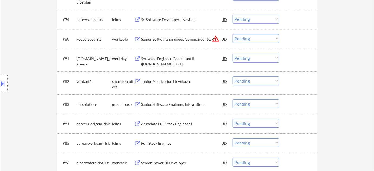
click at [273, 40] on select "Choose an option... Pending Applied Excluded (Questions) Excluded (Expired) Exc…" at bounding box center [256, 38] width 47 height 9
click at [233, 34] on select "Choose an option... Pending Applied Excluded (Questions) Excluded (Expired) Exc…" at bounding box center [256, 38] width 47 height 9
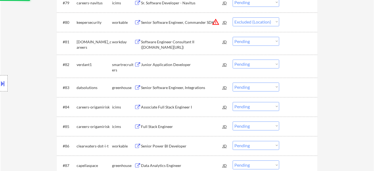
scroll to position [1920, 0]
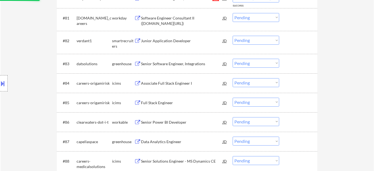
select select ""pending""
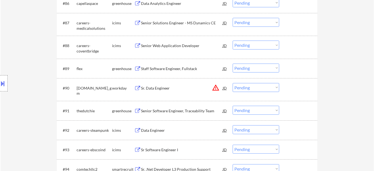
scroll to position [2068, 0]
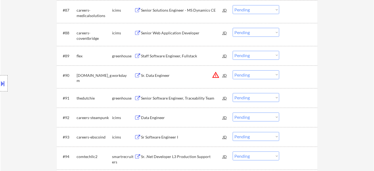
click at [217, 74] on button "warning_amber" at bounding box center [216, 75] width 8 height 8
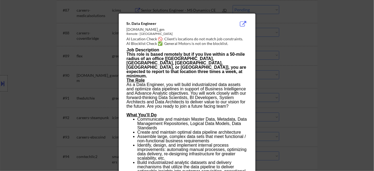
click at [317, 73] on div at bounding box center [187, 85] width 374 height 171
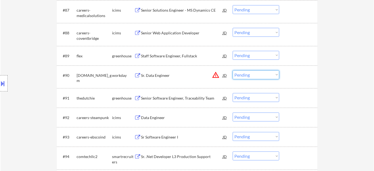
click at [261, 72] on select "Choose an option... Pending Applied Excluded (Questions) Excluded (Expired) Exc…" at bounding box center [256, 74] width 47 height 9
click at [233, 70] on select "Choose an option... Pending Applied Excluded (Questions) Excluded (Expired) Exc…" at bounding box center [256, 74] width 47 height 9
select select ""pending""
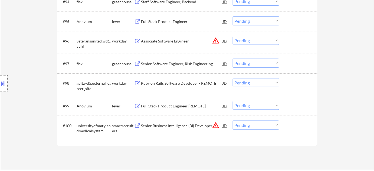
scroll to position [2215, 0]
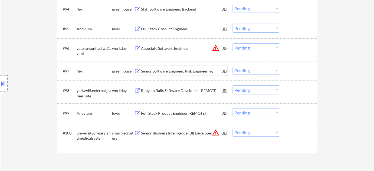
click at [186, 73] on div "Senior Software Engineer, Risk Engineering" at bounding box center [182, 71] width 82 height 5
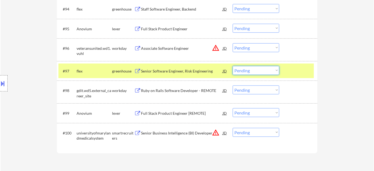
click at [258, 70] on select "Choose an option... Pending Applied Excluded (Questions) Excluded (Expired) Exc…" at bounding box center [256, 70] width 47 height 9
click at [233, 66] on select "Choose an option... Pending Applied Excluded (Questions) Excluded (Expired) Exc…" at bounding box center [256, 70] width 47 height 9
select select ""pending""
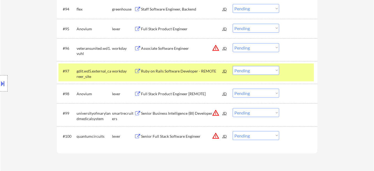
drag, startPoint x: 253, startPoint y: 47, endPoint x: 253, endPoint y: 50, distance: 3.0
click at [253, 47] on select "Choose an option... Pending Applied Excluded (Questions) Excluded (Expired) Exc…" at bounding box center [256, 47] width 47 height 9
click at [233, 43] on select "Choose an option... Pending Applied Excluded (Questions) Excluded (Expired) Exc…" at bounding box center [256, 47] width 47 height 9
select select ""pending""
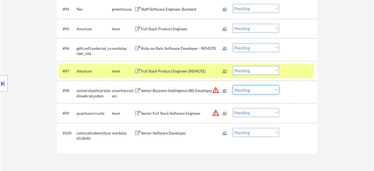
click at [256, 92] on select "Choose an option... Pending Applied Excluded (Questions) Excluded (Expired) Exc…" at bounding box center [256, 90] width 47 height 9
click at [233, 86] on select "Choose an option... Pending Applied Excluded (Questions) Excluded (Expired) Exc…" at bounding box center [256, 90] width 47 height 9
select select ""pending""
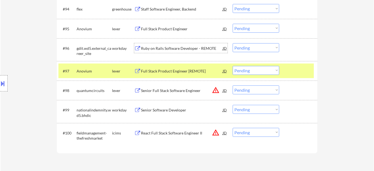
click at [198, 45] on div "Ruby on Rails Software Developer - REMOTE" at bounding box center [182, 48] width 82 height 10
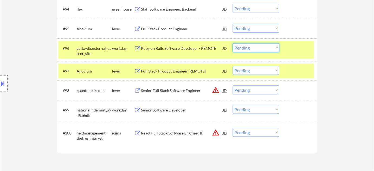
click at [267, 48] on select "Choose an option... Pending Applied Excluded (Questions) Excluded (Expired) Exc…" at bounding box center [256, 47] width 47 height 9
click at [233, 43] on select "Choose an option... Pending Applied Excluded (Questions) Excluded (Expired) Exc…" at bounding box center [256, 47] width 47 height 9
select select ""pending""
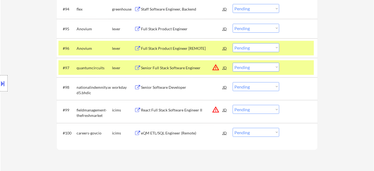
click at [215, 65] on button "warning_amber" at bounding box center [216, 68] width 8 height 8
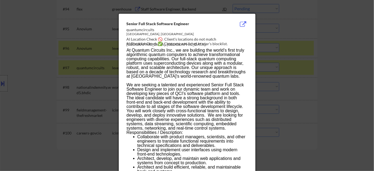
click at [298, 68] on div at bounding box center [187, 85] width 374 height 171
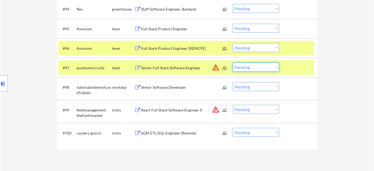
drag, startPoint x: 269, startPoint y: 67, endPoint x: 267, endPoint y: 71, distance: 4.3
click at [269, 67] on select "Choose an option... Pending Applied Excluded (Questions) Excluded (Expired) Exc…" at bounding box center [256, 67] width 47 height 9
click at [233, 63] on select "Choose an option... Pending Applied Excluded (Questions) Excluded (Expired) Exc…" at bounding box center [256, 67] width 47 height 9
select select ""pending""
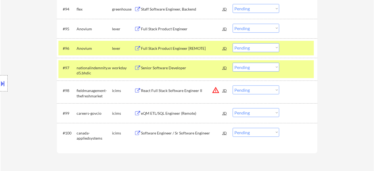
click at [267, 86] on select "Choose an option... Pending Applied Excluded (Questions) Excluded (Expired) Exc…" at bounding box center [256, 90] width 47 height 9
click at [233, 86] on select "Choose an option... Pending Applied Excluded (Questions) Excluded (Expired) Exc…" at bounding box center [256, 90] width 47 height 9
select select ""pending""
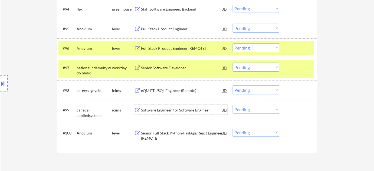
click at [185, 112] on div "Software Engineer / Sr Software Engineer" at bounding box center [182, 109] width 82 height 5
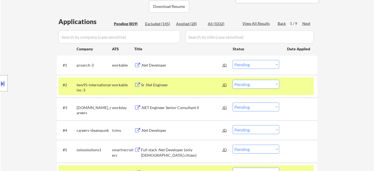
scroll to position [78, 0]
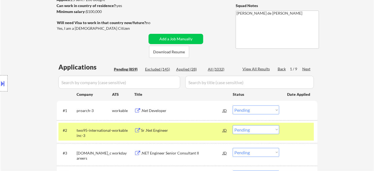
click at [306, 69] on div "Next" at bounding box center [306, 68] width 9 height 5
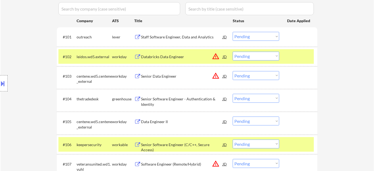
scroll to position [152, 0]
drag, startPoint x: 262, startPoint y: 54, endPoint x: 260, endPoint y: 59, distance: 5.1
click at [262, 54] on select "Choose an option... Pending Applied Excluded (Questions) Excluded (Expired) Exc…" at bounding box center [256, 55] width 47 height 9
click at [233, 51] on select "Choose an option... Pending Applied Excluded (Questions) Excluded (Expired) Exc…" at bounding box center [256, 55] width 47 height 9
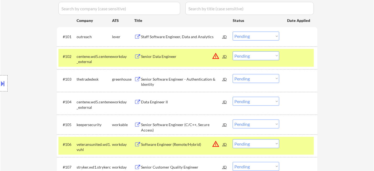
click at [216, 56] on button "warning_amber" at bounding box center [216, 56] width 8 height 8
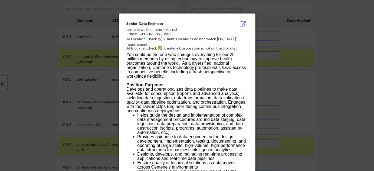
click at [320, 86] on div at bounding box center [187, 85] width 374 height 171
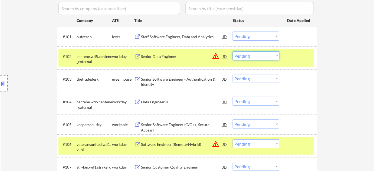
click at [266, 57] on select "Choose an option... Pending Applied Excluded (Questions) Excluded (Expired) Exc…" at bounding box center [256, 55] width 47 height 9
click at [233, 51] on select "Choose an option... Pending Applied Excluded (Questions) Excluded (Expired) Exc…" at bounding box center [256, 55] width 47 height 9
select select ""pending""
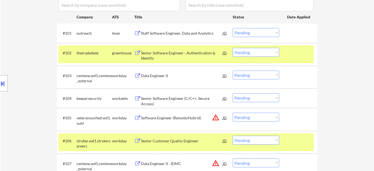
scroll to position [176, 0]
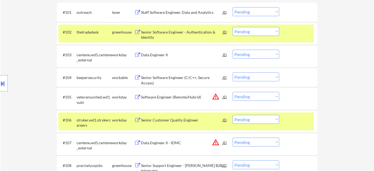
click at [213, 97] on button "warning_amber" at bounding box center [216, 97] width 8 height 8
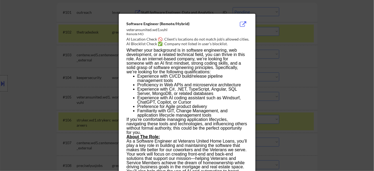
click at [310, 78] on div at bounding box center [187, 85] width 374 height 171
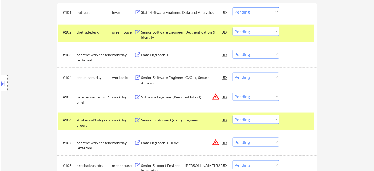
click at [247, 99] on select "Choose an option... Pending Applied Excluded (Questions) Excluded (Expired) Exc…" at bounding box center [256, 96] width 47 height 9
click at [233, 92] on select "Choose an option... Pending Applied Excluded (Questions) Excluded (Expired) Exc…" at bounding box center [256, 96] width 47 height 9
select select ""pending""
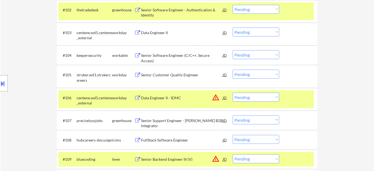
scroll to position [201, 0]
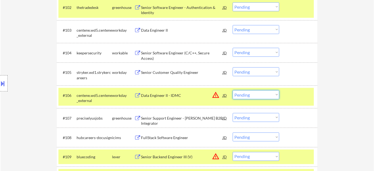
click at [262, 92] on select "Choose an option... Pending Applied Excluded (Questions) Excluded (Expired) Exc…" at bounding box center [256, 94] width 47 height 9
click at [233, 90] on select "Choose an option... Pending Applied Excluded (Questions) Excluded (Expired) Exc…" at bounding box center [256, 94] width 47 height 9
select select ""pending""
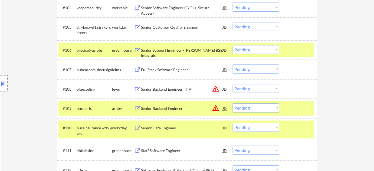
scroll to position [250, 0]
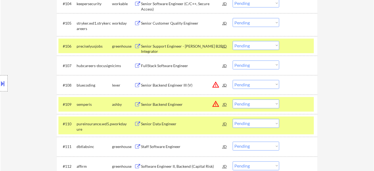
click at [217, 85] on button "warning_amber" at bounding box center [216, 85] width 8 height 8
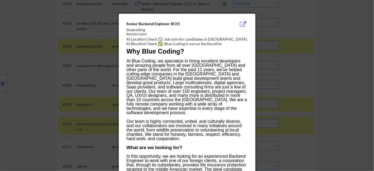
click at [310, 85] on div at bounding box center [187, 85] width 374 height 171
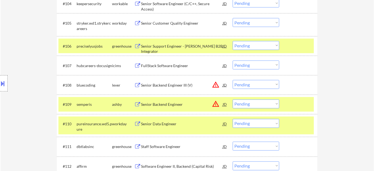
click at [268, 88] on select "Choose an option... Pending Applied Excluded (Questions) Excluded (Expired) Exc…" at bounding box center [256, 84] width 47 height 9
click at [233, 80] on select "Choose an option... Pending Applied Excluded (Questions) Excluded (Expired) Exc…" at bounding box center [256, 84] width 47 height 9
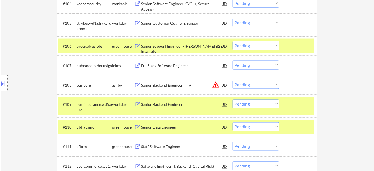
click at [216, 83] on button "warning_amber" at bounding box center [216, 85] width 8 height 8
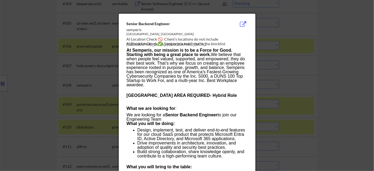
click at [315, 76] on div at bounding box center [187, 85] width 374 height 171
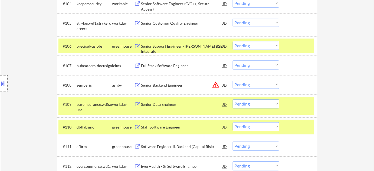
click at [257, 84] on select "Choose an option... Pending Applied Excluded (Questions) Excluded (Expired) Exc…" at bounding box center [256, 84] width 47 height 9
click at [233, 80] on select "Choose an option... Pending Applied Excluded (Questions) Excluded (Expired) Exc…" at bounding box center [256, 84] width 47 height 9
select select ""pending""
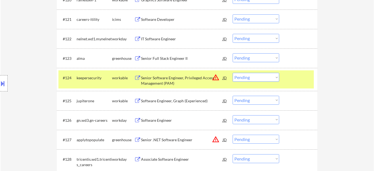
scroll to position [644, 0]
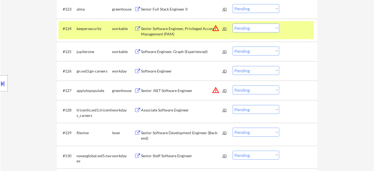
click at [262, 29] on select "Choose an option... Pending Applied Excluded (Questions) Excluded (Expired) Exc…" at bounding box center [256, 28] width 47 height 9
click at [233, 24] on select "Choose an option... Pending Applied Excluded (Questions) Excluded (Expired) Exc…" at bounding box center [256, 28] width 47 height 9
select select ""pending""
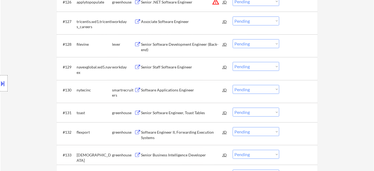
scroll to position [718, 0]
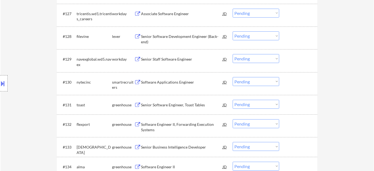
click at [178, 81] on div "Software Applications Engineer" at bounding box center [182, 82] width 82 height 5
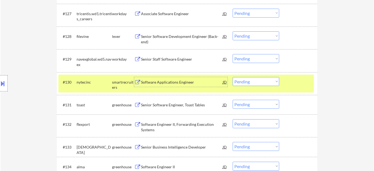
click at [253, 85] on select "Choose an option... Pending Applied Excluded (Questions) Excluded (Expired) Exc…" at bounding box center [256, 81] width 47 height 9
click at [233, 77] on select "Choose an option... Pending Applied Excluded (Questions) Excluded (Expired) Exc…" at bounding box center [256, 81] width 47 height 9
select select ""pending""
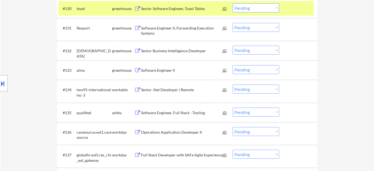
scroll to position [791, 0]
click at [186, 113] on div "Software Engineer, Full Stack - Tooling" at bounding box center [182, 112] width 82 height 5
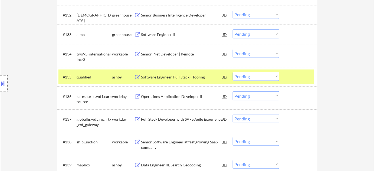
scroll to position [815, 0]
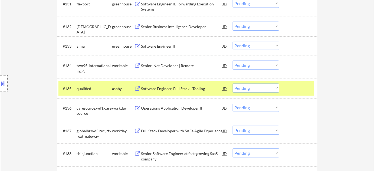
click at [260, 89] on select "Choose an option... Pending Applied Excluded (Questions) Excluded (Expired) Exc…" at bounding box center [256, 88] width 47 height 9
click at [233, 84] on select "Choose an option... Pending Applied Excluded (Questions) Excluded (Expired) Exc…" at bounding box center [256, 88] width 47 height 9
select select ""pending""
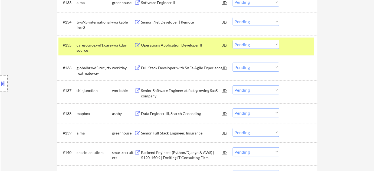
scroll to position [865, 0]
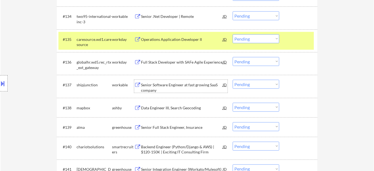
click at [169, 85] on div "Senior Software Engineer at fast growing SaaS company" at bounding box center [182, 87] width 82 height 11
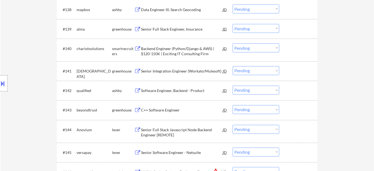
scroll to position [963, 0]
click at [176, 53] on div "Backend Engineer (Python/Django & AWS) | $120-150K | Exciting IT Consulting Firm" at bounding box center [182, 51] width 82 height 11
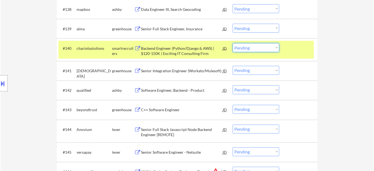
click at [249, 46] on select "Choose an option... Pending Applied Excluded (Questions) Excluded (Expired) Exc…" at bounding box center [256, 47] width 47 height 9
click at [233, 43] on select "Choose an option... Pending Applied Excluded (Questions) Excluded (Expired) Exc…" at bounding box center [256, 47] width 47 height 9
select select ""pending""
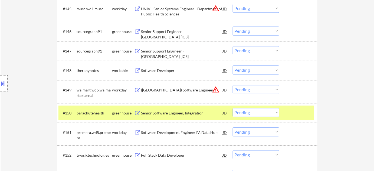
scroll to position [1111, 0]
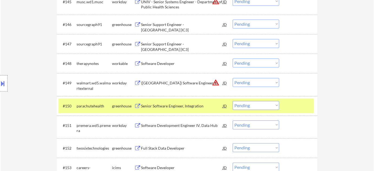
click at [250, 83] on select "Choose an option... Pending Applied Excluded (Questions) Excluded (Expired) Exc…" at bounding box center [256, 82] width 47 height 9
click at [233, 78] on select "Choose an option... Pending Applied Excluded (Questions) Excluded (Expired) Exc…" at bounding box center [256, 82] width 47 height 9
select select ""pending""
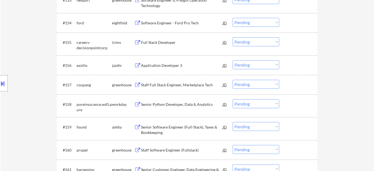
scroll to position [1283, 0]
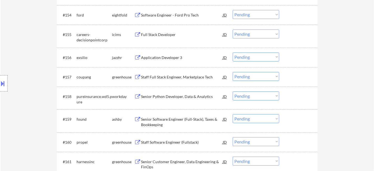
click at [182, 79] on div "Staff Full Stack Engineer, Marketplace Tech" at bounding box center [182, 76] width 82 height 5
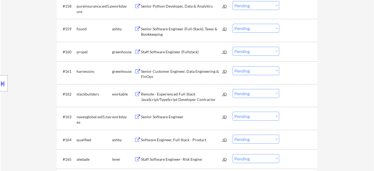
scroll to position [1381, 0]
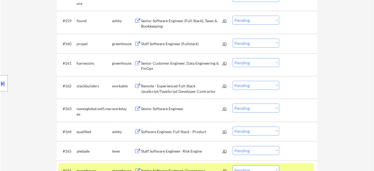
click at [163, 89] on div "Remote - Experienced Full-Stack JavaScript/TypeScript Developer Contractor" at bounding box center [182, 88] width 82 height 11
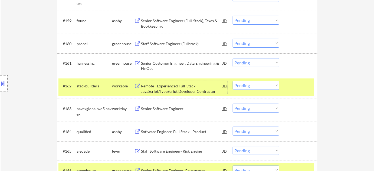
click at [260, 85] on select "Choose an option... Pending Applied Excluded (Questions) Excluded (Expired) Exc…" at bounding box center [256, 85] width 47 height 9
click at [233, 81] on select "Choose an option... Pending Applied Excluded (Questions) Excluded (Expired) Exc…" at bounding box center [256, 85] width 47 height 9
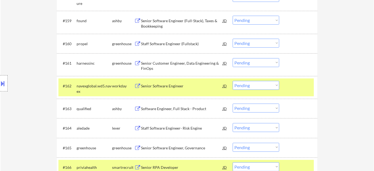
click at [168, 83] on div "Senior Software Engineer" at bounding box center [182, 85] width 82 height 5
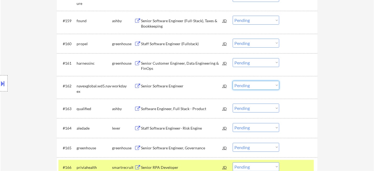
drag, startPoint x: 243, startPoint y: 82, endPoint x: 247, endPoint y: 88, distance: 7.1
click at [243, 82] on select "Choose an option... Pending Applied Excluded (Questions) Excluded (Expired) Exc…" at bounding box center [256, 85] width 47 height 9
click at [233, 81] on select "Choose an option... Pending Applied Excluded (Questions) Excluded (Expired) Exc…" at bounding box center [256, 85] width 47 height 9
select select ""pending""
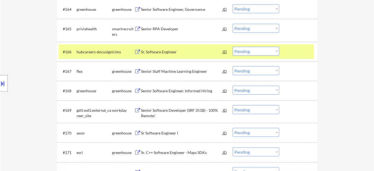
scroll to position [1529, 0]
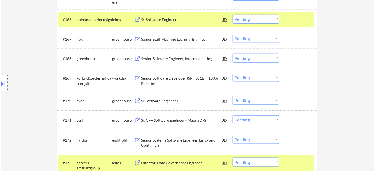
click at [185, 79] on div "Senior Software Developer (SRF 351B) - 100% Remote!" at bounding box center [182, 81] width 82 height 11
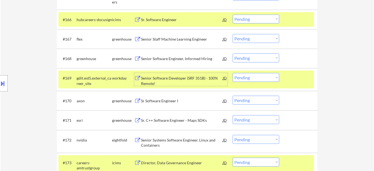
click at [252, 74] on select "Choose an option... Pending Applied Excluded (Questions) Excluded (Expired) Exc…" at bounding box center [256, 77] width 47 height 9
click at [233, 73] on select "Choose an option... Pending Applied Excluded (Questions) Excluded (Expired) Exc…" at bounding box center [256, 77] width 47 height 9
select select ""pending""
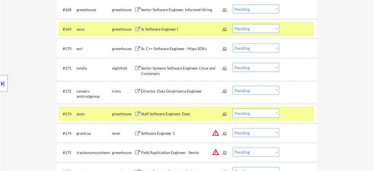
scroll to position [1603, 0]
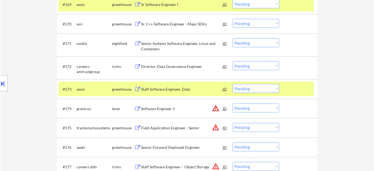
click at [255, 64] on select "Choose an option... Pending Applied Excluded (Questions) Excluded (Expired) Exc…" at bounding box center [256, 65] width 47 height 9
click at [233, 61] on select "Choose an option... Pending Applied Excluded (Questions) Excluded (Expired) Exc…" at bounding box center [256, 65] width 47 height 9
select select ""pending""
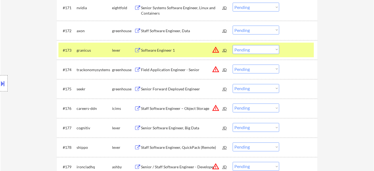
scroll to position [1652, 0]
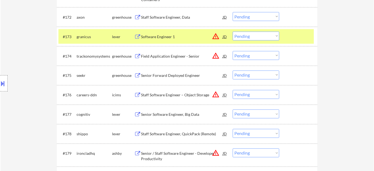
click at [215, 36] on button "warning_amber" at bounding box center [216, 36] width 8 height 8
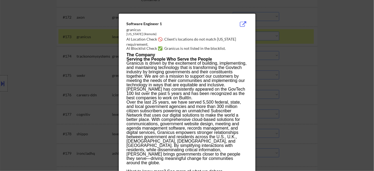
click at [310, 57] on div at bounding box center [187, 85] width 374 height 171
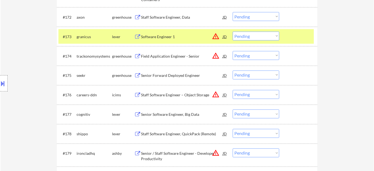
click at [266, 35] on select "Choose an option... Pending Applied Excluded (Questions) Excluded (Expired) Exc…" at bounding box center [256, 36] width 47 height 9
click at [233, 32] on select "Choose an option... Pending Applied Excluded (Questions) Excluded (Expired) Exc…" at bounding box center [256, 36] width 47 height 9
click at [217, 57] on button "warning_amber" at bounding box center [216, 56] width 8 height 8
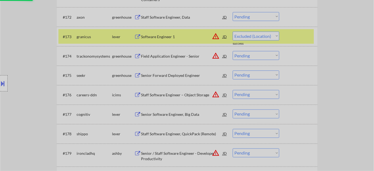
select select ""pending""
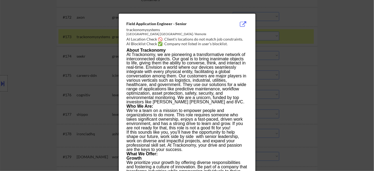
click at [353, 66] on div at bounding box center [187, 85] width 374 height 171
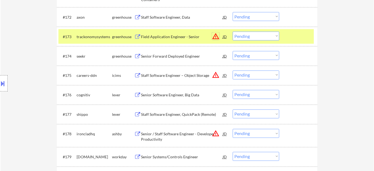
click at [216, 36] on button "warning_amber" at bounding box center [216, 36] width 8 height 8
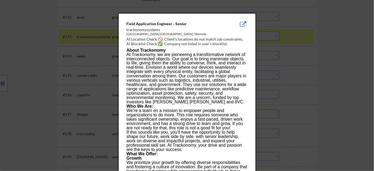
click at [320, 79] on div at bounding box center [187, 85] width 374 height 171
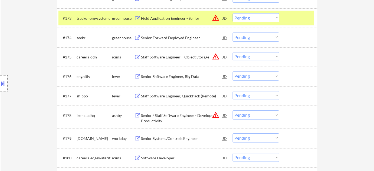
scroll to position [1701, 0]
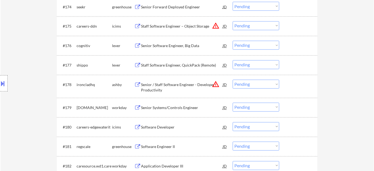
click at [173, 45] on div "Senior Software Engineer, Big Data" at bounding box center [182, 45] width 82 height 5
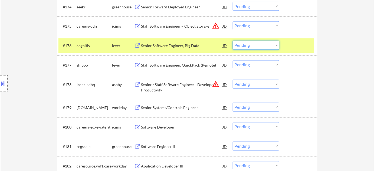
click at [250, 47] on select "Choose an option... Pending Applied Excluded (Questions) Excluded (Expired) Exc…" at bounding box center [256, 45] width 47 height 9
click at [233, 41] on select "Choose an option... Pending Applied Excluded (Questions) Excluded (Expired) Exc…" at bounding box center [256, 45] width 47 height 9
select select ""pending""
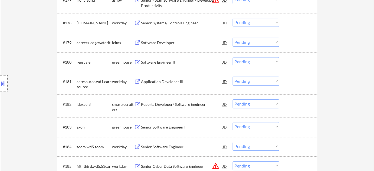
scroll to position [1775, 0]
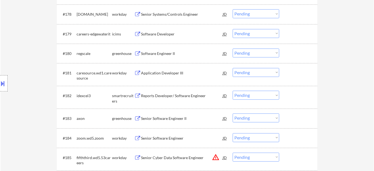
click at [154, 96] on div "Reports Developer/ Software Engineer" at bounding box center [182, 95] width 82 height 5
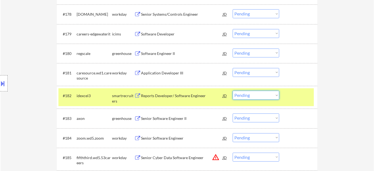
click at [254, 95] on select "Choose an option... Pending Applied Excluded (Questions) Excluded (Expired) Exc…" at bounding box center [256, 95] width 47 height 9
click at [233, 91] on select "Choose an option... Pending Applied Excluded (Questions) Excluded (Expired) Exc…" at bounding box center [256, 95] width 47 height 9
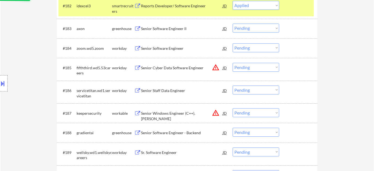
scroll to position [1874, 0]
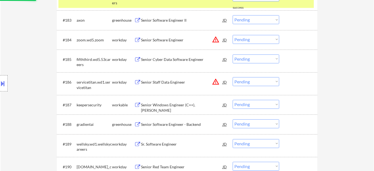
select select ""pending""
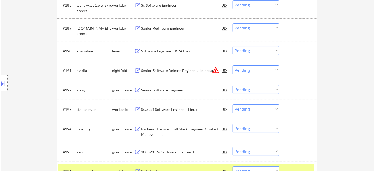
scroll to position [1997, 0]
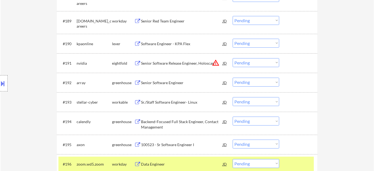
click at [177, 83] on div "Senior Software Engineer" at bounding box center [182, 82] width 82 height 5
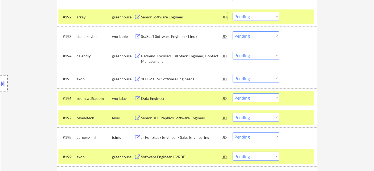
scroll to position [2071, 0]
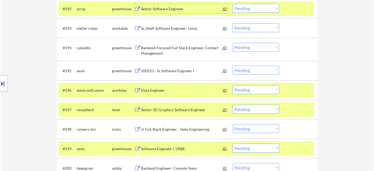
click at [152, 72] on div "100523 - Sr Software Engineer I" at bounding box center [182, 70] width 82 height 5
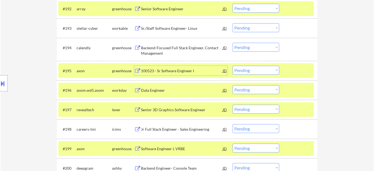
click at [253, 71] on select "Choose an option... Pending Applied Excluded (Questions) Excluded (Expired) Exc…" at bounding box center [256, 70] width 47 height 9
click at [233, 66] on select "Choose an option... Pending Applied Excluded (Questions) Excluded (Expired) Exc…" at bounding box center [256, 70] width 47 height 9
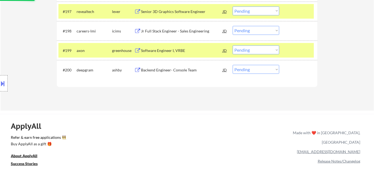
select select ""pending""
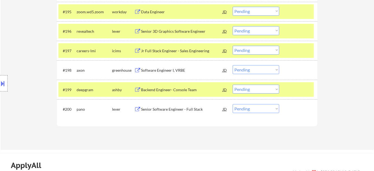
scroll to position [2144, 0]
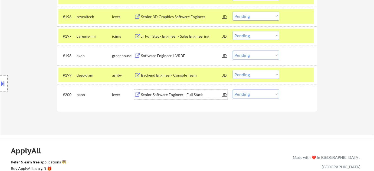
click at [180, 95] on div "Senior Software Engineer - Full Stack" at bounding box center [182, 94] width 82 height 5
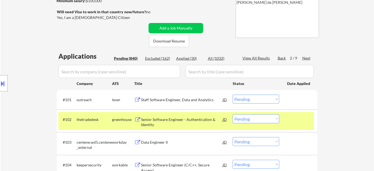
scroll to position [35, 0]
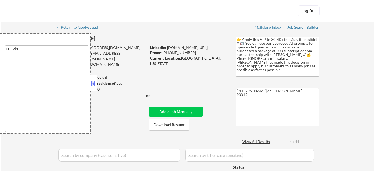
select select ""applied""
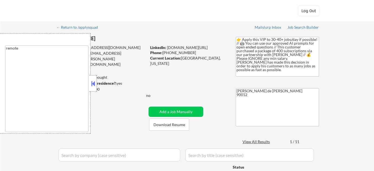
select select ""applied""
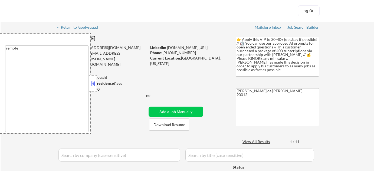
select select ""applied""
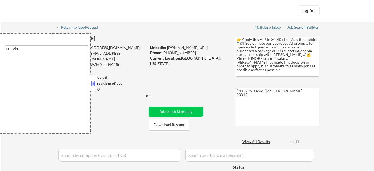
select select ""applied""
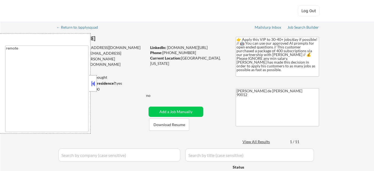
select select ""applied""
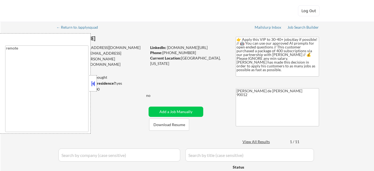
select select ""applied""
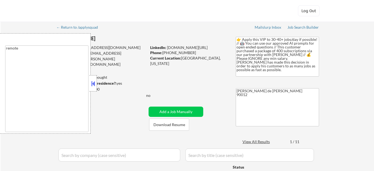
select select ""applied""
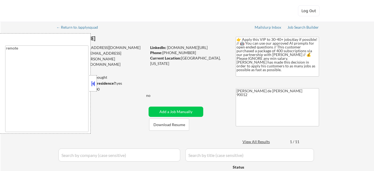
select select ""applied""
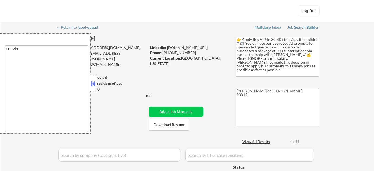
select select ""applied""
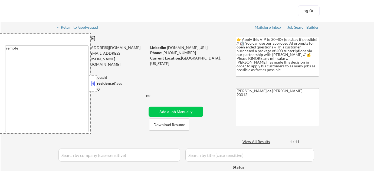
select select ""applied""
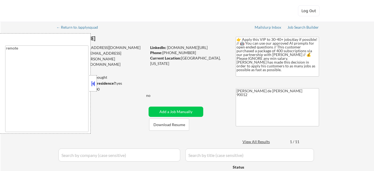
select select ""applied""
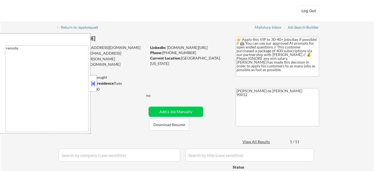
select select ""applied""
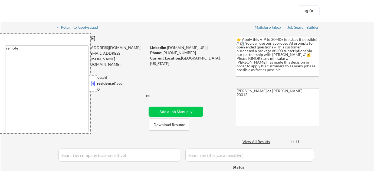
select select ""applied""
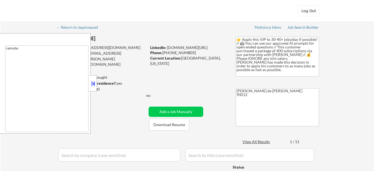
select select ""applied""
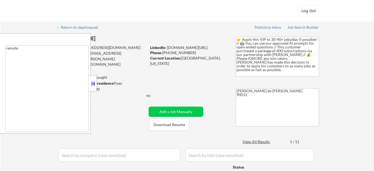
select select ""applied""
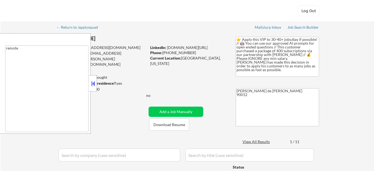
select select ""applied""
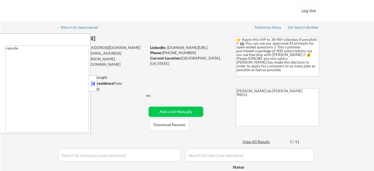
select select ""applied""
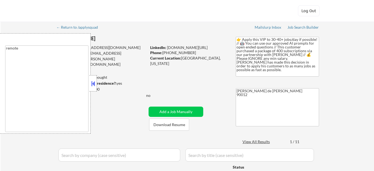
select select ""applied""
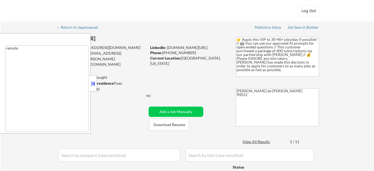
select select ""applied""
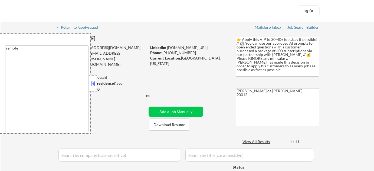
select select ""applied""
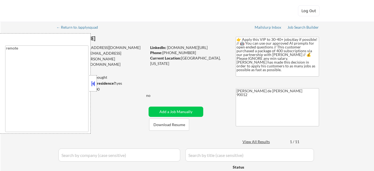
select select ""pending""
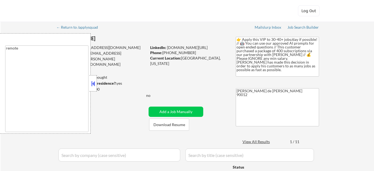
select select ""pending""
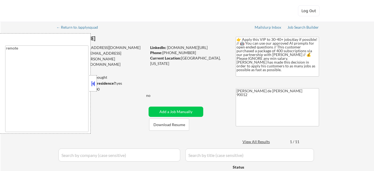
select select ""pending""
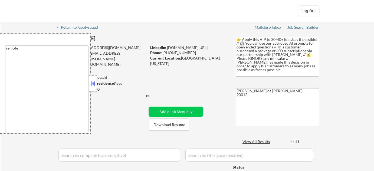
select select ""pending""
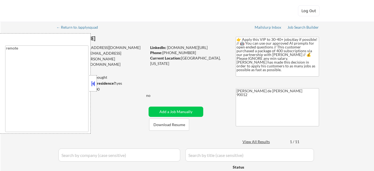
select select ""pending""
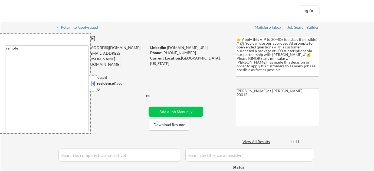
select select ""pending""
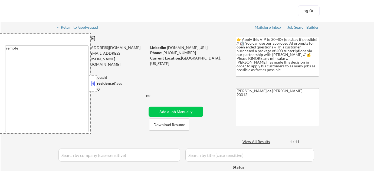
select select ""pending""
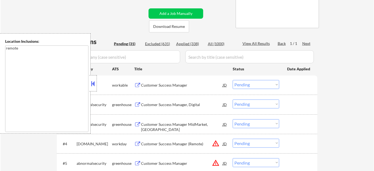
click at [96, 83] on button at bounding box center [93, 84] width 6 height 8
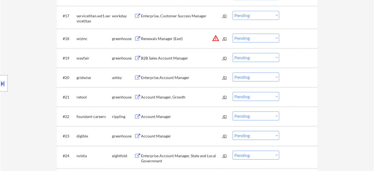
scroll to position [492, 0]
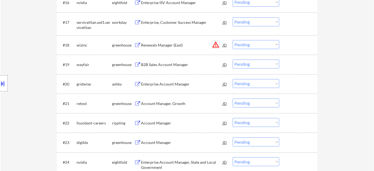
click at [214, 46] on button "warning_amber" at bounding box center [216, 45] width 8 height 8
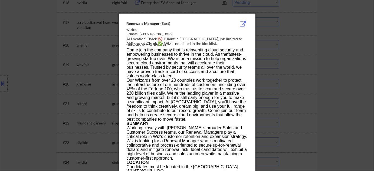
click at [287, 60] on div at bounding box center [187, 85] width 374 height 171
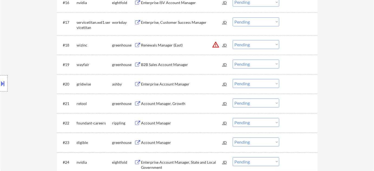
click at [263, 46] on select "Choose an option... Pending Applied Excluded (Questions) Excluded (Expired) Exc…" at bounding box center [256, 44] width 47 height 9
click at [233, 40] on select "Choose an option... Pending Applied Excluded (Questions) Excluded (Expired) Exc…" at bounding box center [256, 44] width 47 height 9
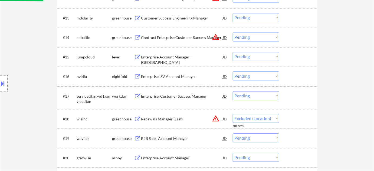
scroll to position [394, 0]
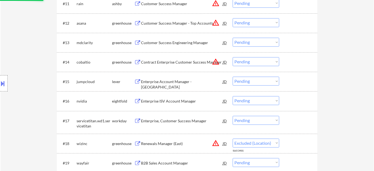
select select ""pending""
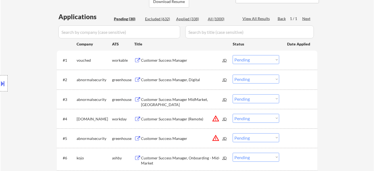
scroll to position [123, 0]
click at [165, 78] on div "Customer Success Manager, Digital" at bounding box center [182, 79] width 82 height 5
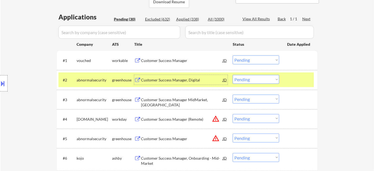
click at [235, 81] on select "Choose an option... Pending Applied Excluded (Questions) Excluded (Expired) Exc…" at bounding box center [256, 79] width 47 height 9
click at [233, 75] on select "Choose an option... Pending Applied Excluded (Questions) Excluded (Expired) Exc…" at bounding box center [256, 79] width 47 height 9
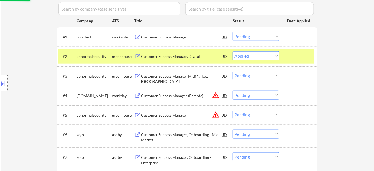
scroll to position [172, 0]
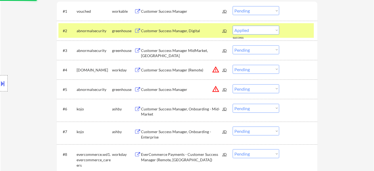
select select ""pending""
click at [186, 53] on div "Customer Success Manager MidMarket, East" at bounding box center [182, 53] width 82 height 11
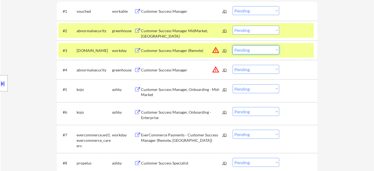
drag, startPoint x: 242, startPoint y: 50, endPoint x: 244, endPoint y: 54, distance: 5.0
click at [242, 50] on select "Choose an option... Pending Applied Excluded (Questions) Excluded (Expired) Exc…" at bounding box center [256, 49] width 47 height 9
click at [233, 45] on select "Choose an option... Pending Applied Excluded (Questions) Excluded (Expired) Exc…" at bounding box center [256, 49] width 47 height 9
select select ""pending""
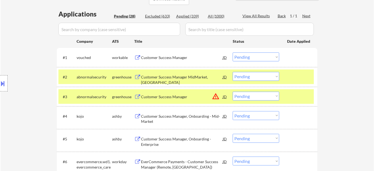
scroll to position [123, 0]
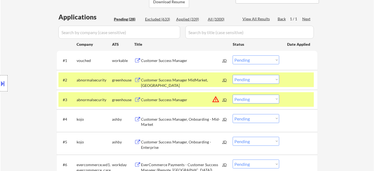
click at [169, 59] on div "Customer Success Manager" at bounding box center [182, 60] width 82 height 5
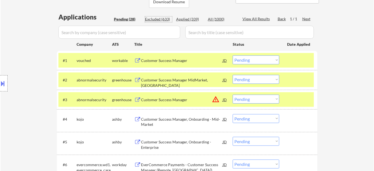
click at [161, 17] on div "Excluded (633)" at bounding box center [158, 19] width 27 height 5
click at [154, 29] on input "input" at bounding box center [119, 32] width 122 height 13
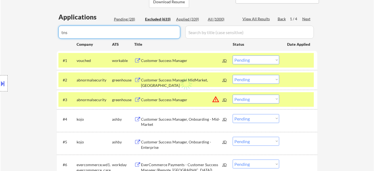
type input "tnsi"
select select ""excluded__bad_match_""
select select ""excluded__location_""
select select ""excluded__bad_match_""
select select ""excluded__location_""
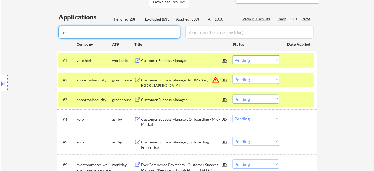
select select ""excluded__expired_""
select select ""excluded__location_""
select select ""excluded__expired_""
select select ""excluded__bad_match_""
select select ""excluded__other_""
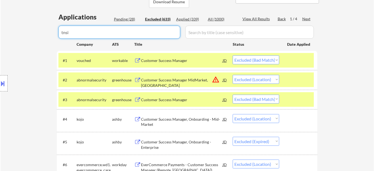
select select ""excluded__bad_match_""
select select ""excluded__location_""
select select ""excluded__expired_""
select select ""excluded__location_""
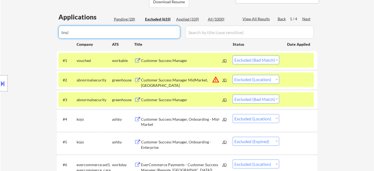
select select ""excluded__location_""
select select ""excluded__expired_""
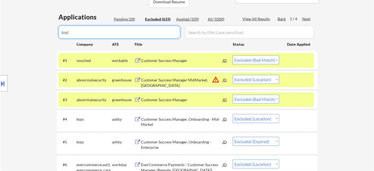
select select ""excluded__location_""
select select ""excluded__other_""
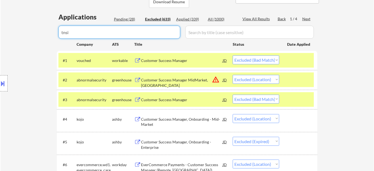
select select ""excluded__bad_match_""
select select ""excluded__other_""
select select ""excluded__location_""
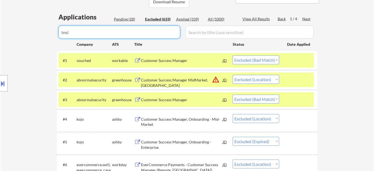
select select ""excluded__expired_""
select select ""excluded__location_""
select select ""excluded__expired_""
select select ""excluded__location_""
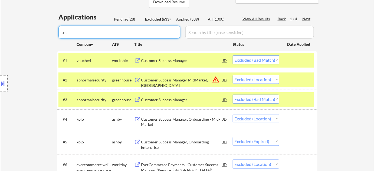
select select ""excluded__expired_""
select select ""excluded""
select select ""excluded__location_""
select select ""excluded__expired_""
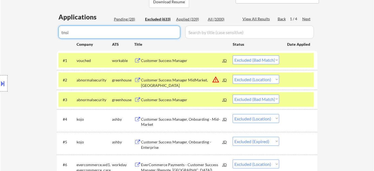
select select ""excluded__location_""
select select ""excluded__expired_""
select select ""excluded__location_""
select select ""excluded__expired_""
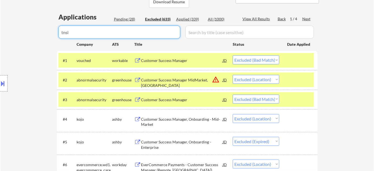
select select ""excluded__location_""
select select ""excluded""
select select ""excluded__bad_match_""
select select ""excluded__location_""
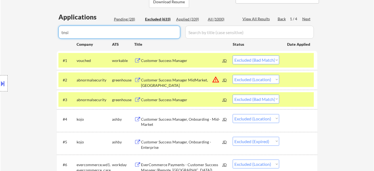
select select ""excluded__location_""
select select ""excluded__expired_""
select select ""excluded__location_""
select select ""excluded__expired_""
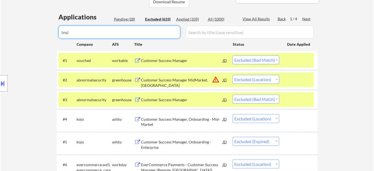
select select ""excluded__location_""
select select ""excluded__expired_""
select select ""excluded__other_""
select select ""excluded__expired_""
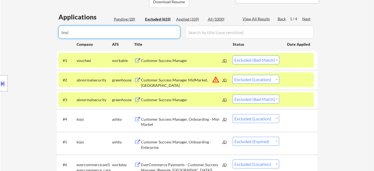
select select ""excluded__expired_""
select select ""excluded__other_""
select select ""excluded__expired_""
select select ""excluded__location_""
select select ""excluded__other_""
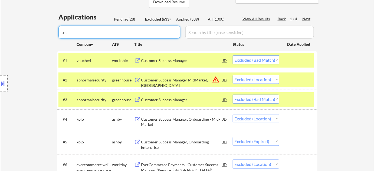
select select ""excluded__bad_match_""
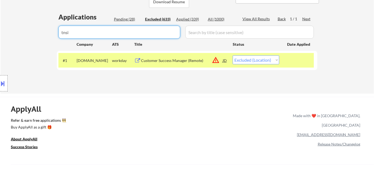
click at [258, 59] on select "Choose an option... Pending Applied Excluded (Questions) Excluded (Expired) Exc…" at bounding box center [256, 60] width 47 height 9
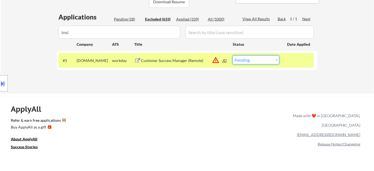
click at [233, 56] on select "Choose an option... Pending Applied Excluded (Questions) Excluded (Expired) Exc…" at bounding box center [256, 60] width 47 height 9
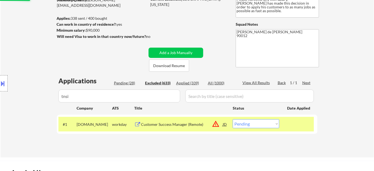
scroll to position [49, 0]
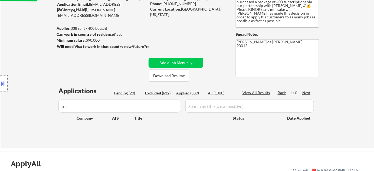
drag, startPoint x: 63, startPoint y: 109, endPoint x: 48, endPoint y: 110, distance: 14.4
click at [55, 109] on body "← Return to /applysquad Mailslurp Inbox Job Search Builder Catharina Nilsson Us…" at bounding box center [187, 36] width 374 height 171
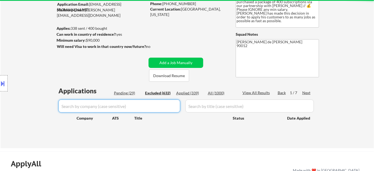
click at [125, 94] on div "Pending (29)" at bounding box center [127, 92] width 27 height 5
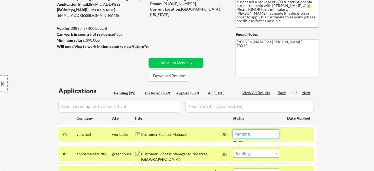
click at [251, 135] on select "Choose an option... Pending Applied Excluded (Questions) Excluded (Expired) Exc…" at bounding box center [256, 133] width 47 height 9
click at [233, 129] on select "Choose an option... Pending Applied Excluded (Questions) Excluded (Expired) Exc…" at bounding box center [256, 133] width 47 height 9
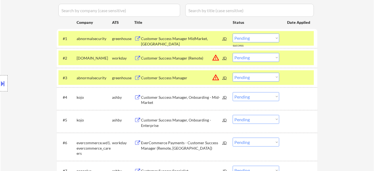
scroll to position [148, 0]
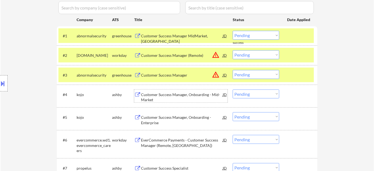
click at [183, 94] on div "Customer Success Manager, Onboarding - Mid-Market" at bounding box center [182, 97] width 82 height 11
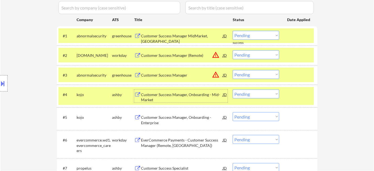
click at [250, 94] on select "Choose an option... Pending Applied Excluded (Questions) Excluded (Expired) Exc…" at bounding box center [256, 94] width 47 height 9
click at [233, 90] on select "Choose an option... Pending Applied Excluded (Questions) Excluded (Expired) Exc…" at bounding box center [256, 94] width 47 height 9
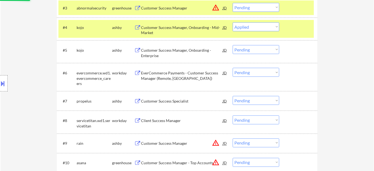
scroll to position [221, 0]
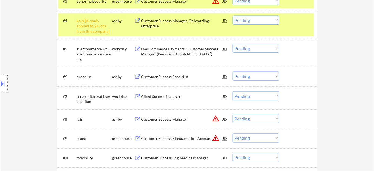
drag, startPoint x: 253, startPoint y: 18, endPoint x: 252, endPoint y: 23, distance: 4.9
click at [253, 18] on select "Choose an option... Pending Applied Excluded (Questions) Excluded (Expired) Exc…" at bounding box center [256, 20] width 47 height 9
click at [233, 16] on select "Choose an option... Pending Applied Excluded (Questions) Excluded (Expired) Exc…" at bounding box center [256, 20] width 47 height 9
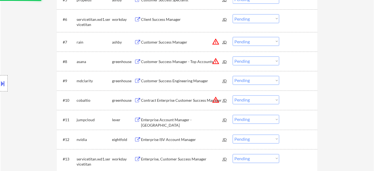
scroll to position [271, 0]
drag, startPoint x: 246, startPoint y: 41, endPoint x: 246, endPoint y: 44, distance: 3.6
click at [246, 41] on select "Choose an option... Pending Applied Excluded (Questions) Excluded (Expired) Exc…" at bounding box center [256, 41] width 47 height 9
click at [233, 37] on select "Choose an option... Pending Applied Excluded (Questions) Excluded (Expired) Exc…" at bounding box center [256, 41] width 47 height 9
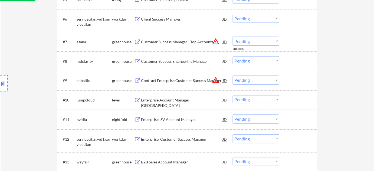
scroll to position [320, 0]
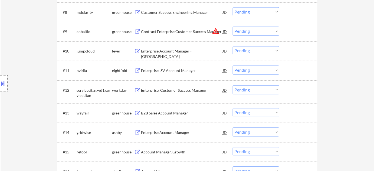
click at [186, 49] on div "Enterprise Account Manager - United States" at bounding box center [182, 54] width 82 height 11
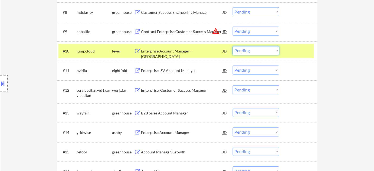
drag, startPoint x: 267, startPoint y: 50, endPoint x: 267, endPoint y: 54, distance: 4.3
click at [267, 50] on select "Choose an option... Pending Applied Excluded (Questions) Excluded (Expired) Exc…" at bounding box center [256, 50] width 47 height 9
click at [233, 46] on select "Choose an option... Pending Applied Excluded (Questions) Excluded (Expired) Exc…" at bounding box center [256, 50] width 47 height 9
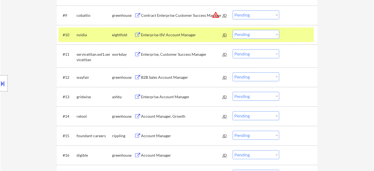
scroll to position [344, 0]
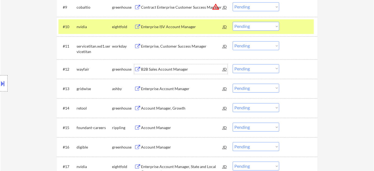
click at [176, 70] on div "B2B Sales Account Manager" at bounding box center [182, 69] width 82 height 5
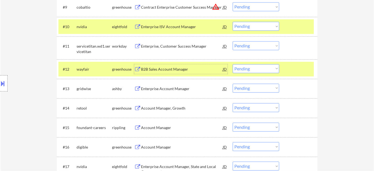
click at [249, 69] on select "Choose an option... Pending Applied Excluded (Questions) Excluded (Expired) Exc…" at bounding box center [256, 68] width 47 height 9
click at [233, 64] on select "Choose an option... Pending Applied Excluded (Questions) Excluded (Expired) Exc…" at bounding box center [256, 68] width 47 height 9
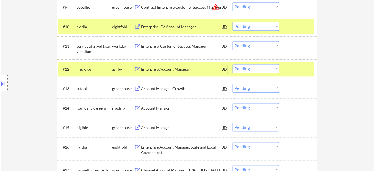
click at [166, 69] on div "Enterprise Account Manager" at bounding box center [182, 69] width 82 height 5
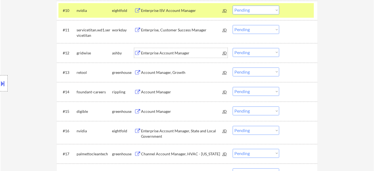
scroll to position [369, 0]
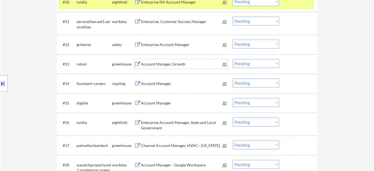
click at [170, 63] on div "Account Manager, Growth" at bounding box center [182, 63] width 82 height 5
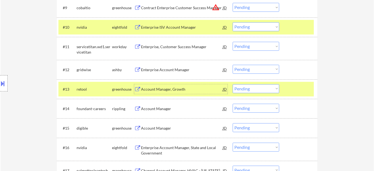
scroll to position [344, 0]
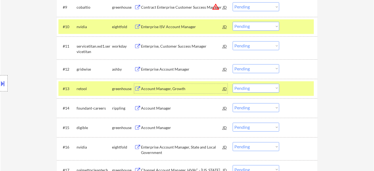
click at [264, 71] on select "Choose an option... Pending Applied Excluded (Questions) Excluded (Expired) Exc…" at bounding box center [256, 68] width 47 height 9
click at [233, 64] on select "Choose an option... Pending Applied Excluded (Questions) Excluded (Expired) Exc…" at bounding box center [256, 68] width 47 height 9
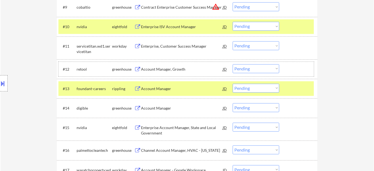
drag, startPoint x: 249, startPoint y: 73, endPoint x: 250, endPoint y: 71, distance: 2.8
click at [249, 73] on div "#12 retool greenhouse Account Manager, Growth JD warning_amber Choose an option…" at bounding box center [186, 69] width 256 height 15
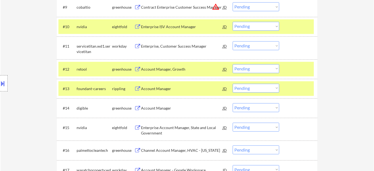
click at [250, 71] on select "Choose an option... Pending Applied Excluded (Questions) Excluded (Expired) Exc…" at bounding box center [256, 68] width 47 height 9
click at [233, 64] on select "Choose an option... Pending Applied Excluded (Questions) Excluded (Expired) Exc…" at bounding box center [256, 68] width 47 height 9
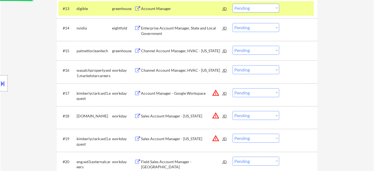
scroll to position [443, 0]
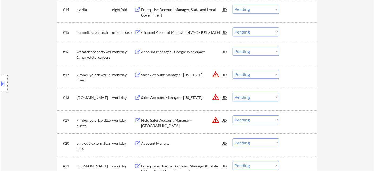
click at [253, 76] on select "Choose an option... Pending Applied Excluded (Questions) Excluded (Expired) Exc…" at bounding box center [256, 74] width 47 height 9
click at [233, 70] on select "Choose an option... Pending Applied Excluded (Questions) Excluded (Expired) Exc…" at bounding box center [256, 74] width 47 height 9
click at [253, 109] on div "#18 kimberlyclark.wd1.global workday Sales Account Manager - Wisconsin JD warni…" at bounding box center [187, 99] width 261 height 23
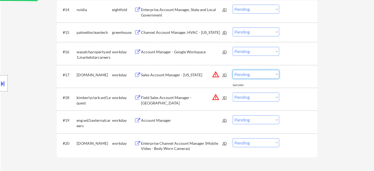
click at [257, 74] on select "Choose an option... Pending Applied Excluded (Questions) Excluded (Expired) Exc…" at bounding box center [256, 74] width 47 height 9
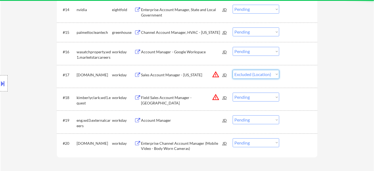
click at [233, 70] on select "Choose an option... Pending Applied Excluded (Questions) Excluded (Expired) Exc…" at bounding box center [256, 74] width 47 height 9
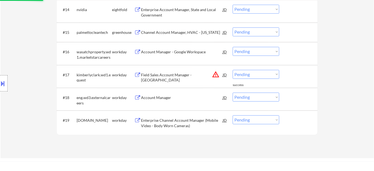
click at [262, 74] on select "Choose an option... Pending Applied Excluded (Questions) Excluded (Expired) Exc…" at bounding box center [256, 74] width 47 height 9
click at [233, 70] on select "Choose an option... Pending Applied Excluded (Questions) Excluded (Expired) Exc…" at bounding box center [256, 74] width 47 height 9
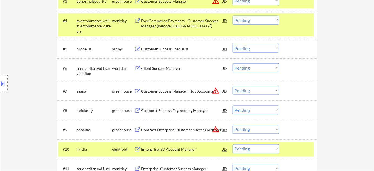
scroll to position [271, 0]
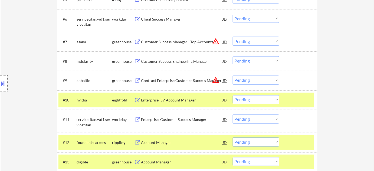
click at [252, 45] on select "Choose an option... Pending Applied Excluded (Questions) Excluded (Expired) Exc…" at bounding box center [256, 41] width 47 height 9
click at [233, 37] on select "Choose an option... Pending Applied Excluded (Questions) Excluded (Expired) Exc…" at bounding box center [256, 41] width 47 height 9
click at [215, 81] on button "warning_amber" at bounding box center [216, 81] width 8 height 8
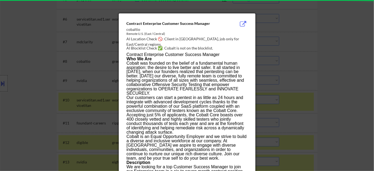
click at [298, 72] on div at bounding box center [187, 85] width 374 height 171
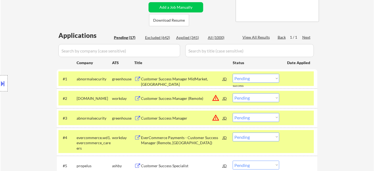
scroll to position [74, 0]
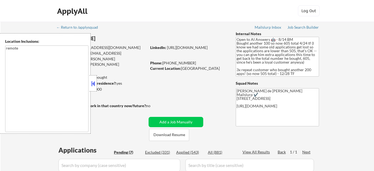
select select ""pending""
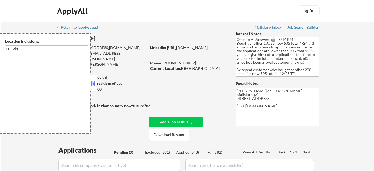
select select ""pending""
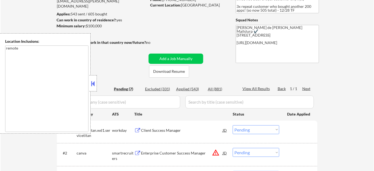
scroll to position [98, 0]
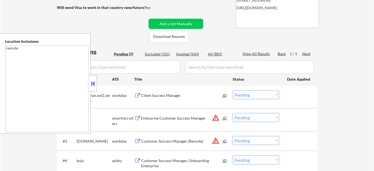
click at [94, 85] on button at bounding box center [93, 84] width 6 height 8
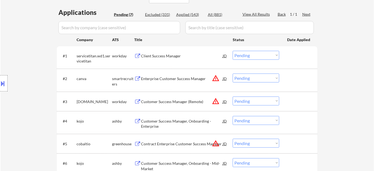
scroll to position [197, 0]
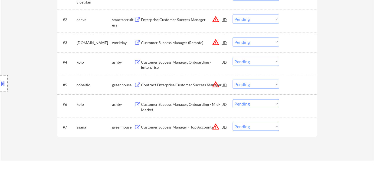
click at [215, 125] on button "warning_amber" at bounding box center [216, 127] width 8 height 8
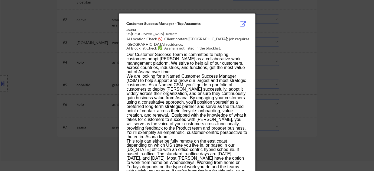
click at [285, 130] on div at bounding box center [187, 85] width 374 height 171
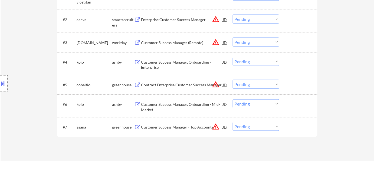
click at [256, 125] on select "Choose an option... Pending Applied Excluded (Questions) Excluded (Expired) Exc…" at bounding box center [256, 126] width 47 height 9
select select ""excluded__location_""
click at [233, 122] on select "Choose an option... Pending Applied Excluded (Questions) Excluded (Expired) Exc…" at bounding box center [256, 126] width 47 height 9
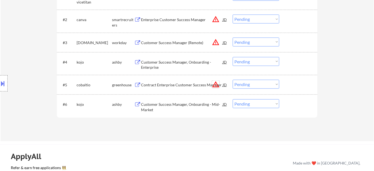
click at [216, 82] on button "warning_amber" at bounding box center [216, 85] width 8 height 8
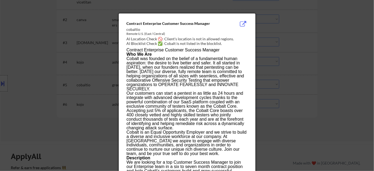
click at [327, 89] on div at bounding box center [187, 85] width 374 height 171
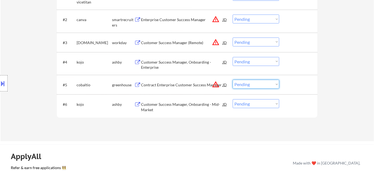
drag, startPoint x: 263, startPoint y: 84, endPoint x: 263, endPoint y: 88, distance: 3.5
click at [263, 84] on select "Choose an option... Pending Applied Excluded (Questions) Excluded (Expired) Exc…" at bounding box center [256, 84] width 47 height 9
click at [233, 80] on select "Choose an option... Pending Applied Excluded (Questions) Excluded (Expired) Exc…" at bounding box center [256, 84] width 47 height 9
select select ""pending""
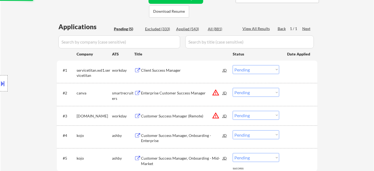
scroll to position [123, 0]
click at [171, 66] on div "Client Success Manager" at bounding box center [182, 71] width 82 height 10
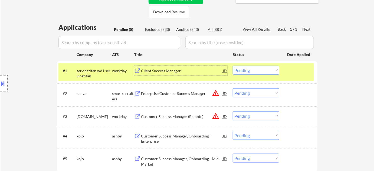
drag, startPoint x: 241, startPoint y: 69, endPoint x: 250, endPoint y: 73, distance: 9.9
click at [241, 69] on select "Choose an option... Pending Applied Excluded (Questions) Excluded (Expired) Exc…" at bounding box center [256, 70] width 47 height 9
click at [233, 66] on select "Choose an option... Pending Applied Excluded (Questions) Excluded (Expired) Exc…" at bounding box center [256, 70] width 47 height 9
click at [216, 93] on button "warning_amber" at bounding box center [216, 93] width 8 height 8
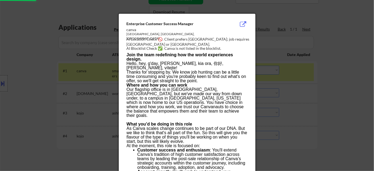
click at [313, 97] on div at bounding box center [187, 85] width 374 height 171
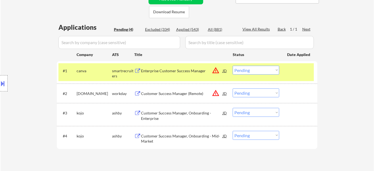
click at [254, 69] on select "Choose an option... Pending Applied Excluded (Questions) Excluded (Expired) Exc…" at bounding box center [256, 70] width 47 height 9
click at [233, 66] on select "Choose an option... Pending Applied Excluded (Questions) Excluded (Expired) Exc…" at bounding box center [256, 70] width 47 height 9
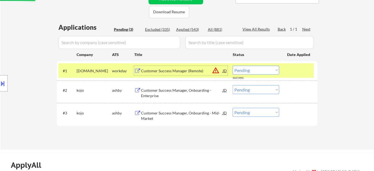
click at [180, 69] on div "Customer Success Manager (Remote)" at bounding box center [182, 70] width 82 height 5
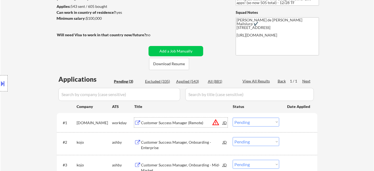
scroll to position [74, 0]
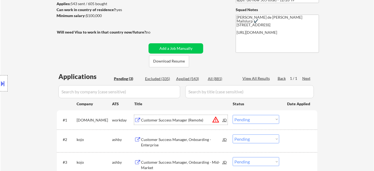
click at [253, 120] on select "Choose an option... Pending Applied Excluded (Questions) Excluded (Expired) Exc…" at bounding box center [256, 119] width 47 height 9
click at [233, 115] on select "Choose an option... Pending Applied Excluded (Questions) Excluded (Expired) Exc…" at bounding box center [256, 119] width 47 height 9
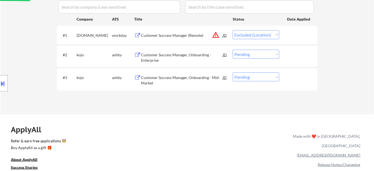
scroll to position [172, 0]
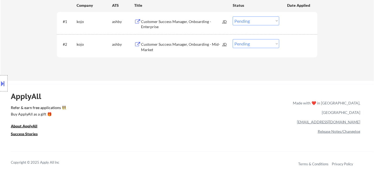
click at [151, 25] on div "Customer Success Manager, Onboarding - Enterprise" at bounding box center [182, 24] width 82 height 11
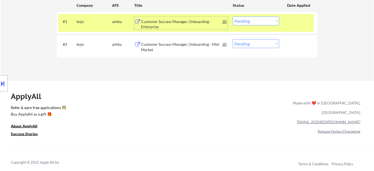
click at [253, 22] on select "Choose an option... Pending Applied Excluded (Questions) Excluded (Expired) Exc…" at bounding box center [256, 21] width 47 height 9
click at [233, 17] on select "Choose an option... Pending Applied Excluded (Questions) Excluded (Expired) Exc…" at bounding box center [256, 21] width 47 height 9
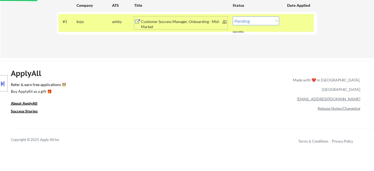
click at [168, 26] on div "Customer Success Manager, Onboarding - Mid-Market" at bounding box center [182, 24] width 82 height 11
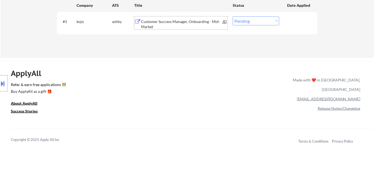
click at [247, 12] on div "#1 kojo ashby Customer Success Manager, Onboarding - Mid-Market JD warning_ambe…" at bounding box center [187, 23] width 261 height 23
drag, startPoint x: 246, startPoint y: 20, endPoint x: 248, endPoint y: 25, distance: 4.8
click at [246, 21] on select "Choose an option... Pending Applied Excluded (Questions) Excluded (Expired) Exc…" at bounding box center [256, 21] width 47 height 9
select select ""excluded__salary_""
click at [233, 17] on select "Choose an option... Pending Applied Excluded (Questions) Excluded (Expired) Exc…" at bounding box center [256, 21] width 47 height 9
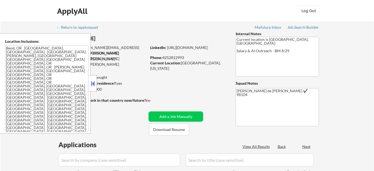
select select ""pending""
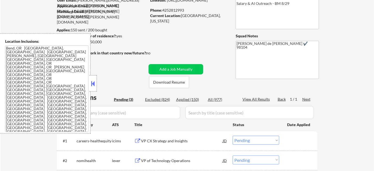
scroll to position [98, 0]
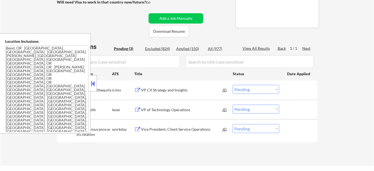
click at [93, 82] on button at bounding box center [93, 84] width 6 height 8
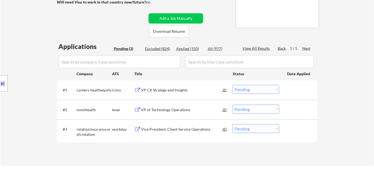
scroll to position [123, 0]
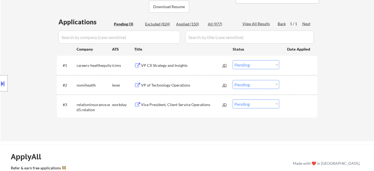
click at [178, 83] on div "VP of Technology Operations" at bounding box center [182, 85] width 82 height 5
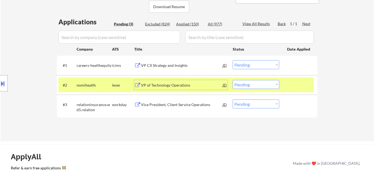
click at [243, 86] on select "Choose an option... Pending Applied Excluded (Questions) Excluded (Expired) Exc…" at bounding box center [256, 84] width 47 height 9
click at [233, 80] on select "Choose an option... Pending Applied Excluded (Questions) Excluded (Expired) Exc…" at bounding box center [256, 84] width 47 height 9
select select ""pending""
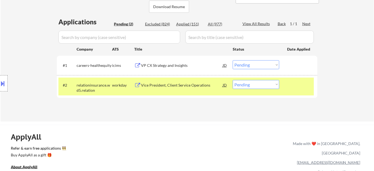
click at [176, 66] on div "VP CX Strategy and Insights" at bounding box center [182, 65] width 82 height 5
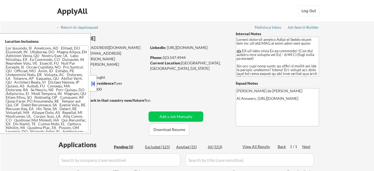
select select ""pending""
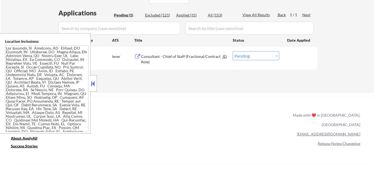
scroll to position [148, 0]
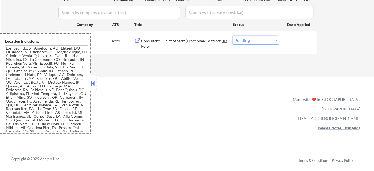
click at [92, 79] on div at bounding box center [93, 83] width 8 height 16
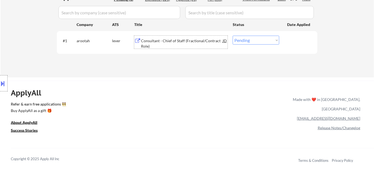
click at [162, 43] on div "Consultant - Chief of Staff (Fractional/Contract Role)" at bounding box center [182, 43] width 82 height 11
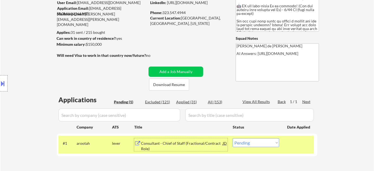
scroll to position [0, 0]
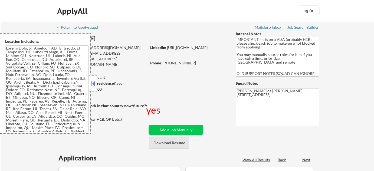
select select ""pending""
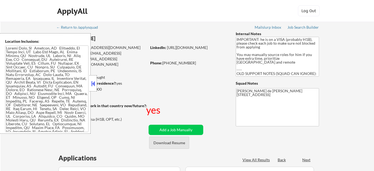
select select ""pending""
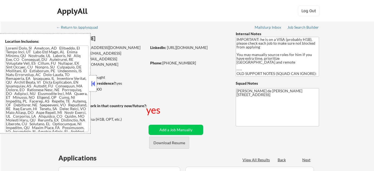
select select ""pending""
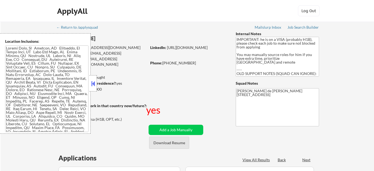
select select ""pending""
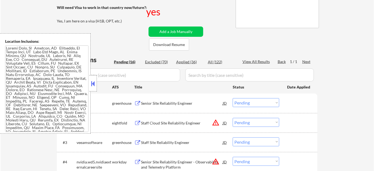
click at [93, 86] on button at bounding box center [93, 84] width 6 height 8
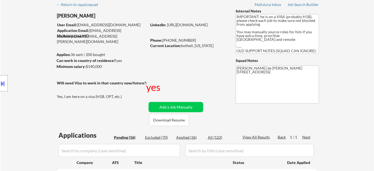
scroll to position [74, 0]
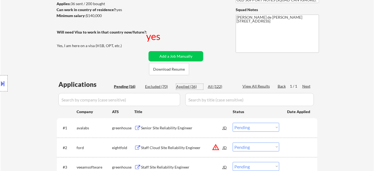
click at [187, 85] on div "Applied (36)" at bounding box center [189, 86] width 27 height 5
select select ""applied""
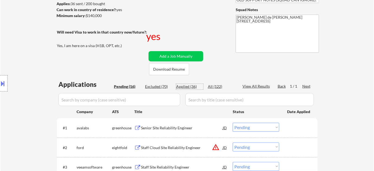
select select ""applied""
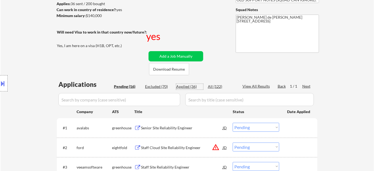
select select ""applied""
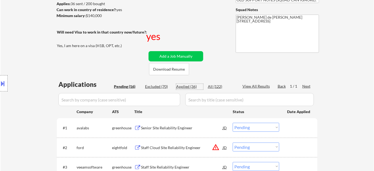
select select ""applied""
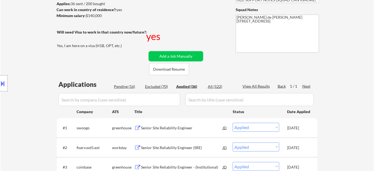
select select ""applied""
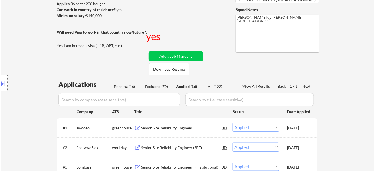
select select ""applied""
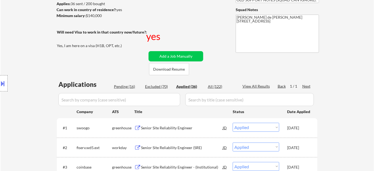
select select ""applied""
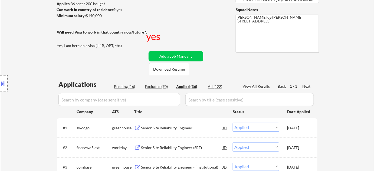
select select ""applied""
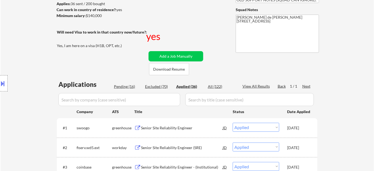
click at [131, 84] on div "Pending (16)" at bounding box center [127, 86] width 27 height 5
select select ""pending""
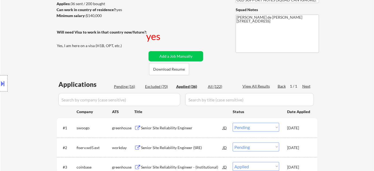
select select ""pending""
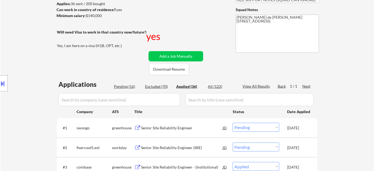
select select ""pending""
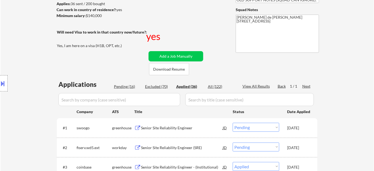
select select ""pending""
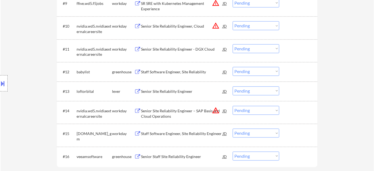
scroll to position [394, 0]
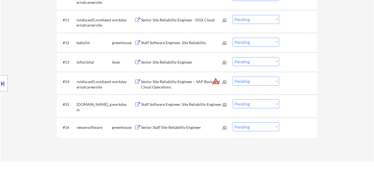
click at [185, 40] on div "Staff Software Engineer, Site Reliability" at bounding box center [182, 42] width 82 height 5
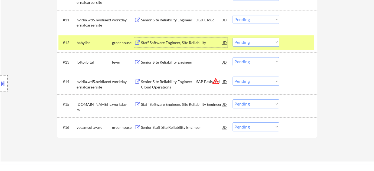
click at [261, 43] on select "Choose an option... Pending Applied Excluded (Questions) Excluded (Expired) Exc…" at bounding box center [256, 42] width 47 height 9
click at [233, 38] on select "Choose an option... Pending Applied Excluded (Questions) Excluded (Expired) Exc…" at bounding box center [256, 42] width 47 height 9
select select ""pending""
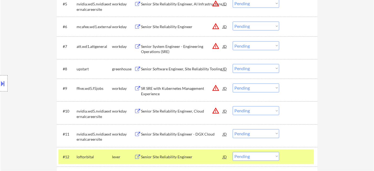
scroll to position [271, 0]
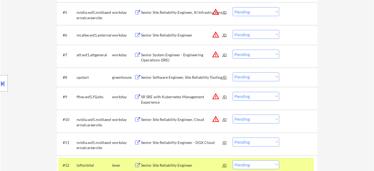
click at [194, 77] on div "Senior Software Engineer, Site Reliability Tooling" at bounding box center [182, 77] width 82 height 5
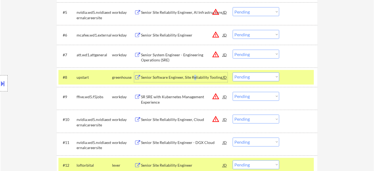
drag, startPoint x: 273, startPoint y: 74, endPoint x: 273, endPoint y: 79, distance: 4.6
click at [273, 74] on select "Choose an option... Pending Applied Excluded (Questions) Excluded (Expired) Exc…" at bounding box center [256, 77] width 47 height 9
click at [233, 73] on select "Choose an option... Pending Applied Excluded (Questions) Excluded (Expired) Exc…" at bounding box center [256, 77] width 47 height 9
select select ""pending""
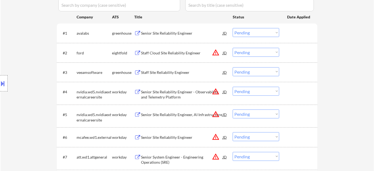
scroll to position [197, 0]
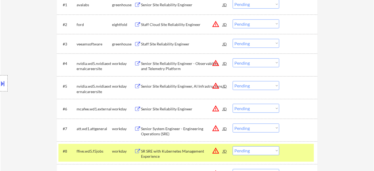
click at [216, 61] on button "warning_amber" at bounding box center [216, 63] width 8 height 8
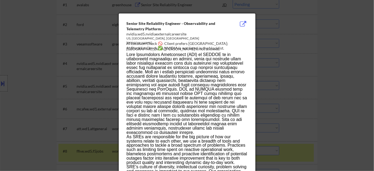
click at [314, 76] on div at bounding box center [187, 85] width 374 height 171
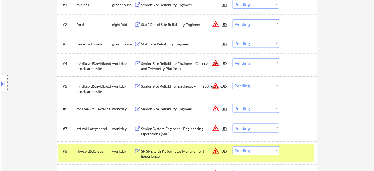
click at [2, 88] on button at bounding box center [3, 83] width 6 height 9
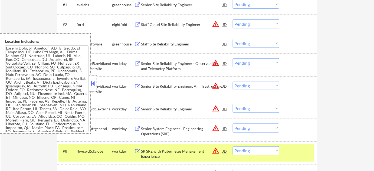
scroll to position [266, 0]
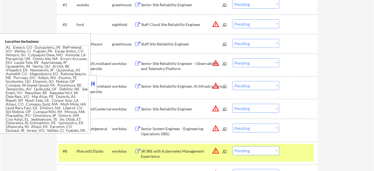
click at [96, 82] on div at bounding box center [93, 83] width 8 height 16
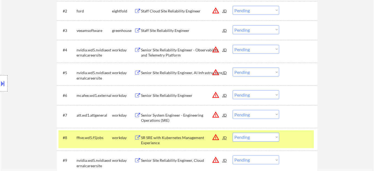
scroll to position [221, 0]
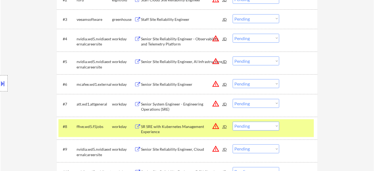
click at [180, 85] on div "Senior Site Reliability Engineer" at bounding box center [182, 84] width 82 height 5
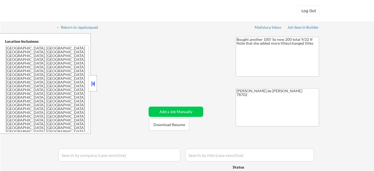
select select ""applied""
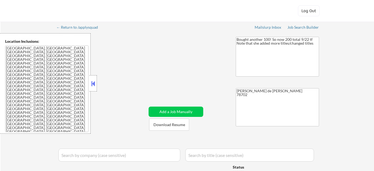
select select ""applied""
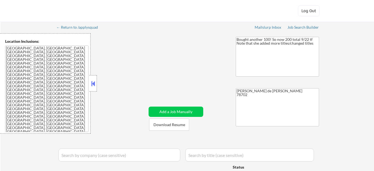
select select ""applied""
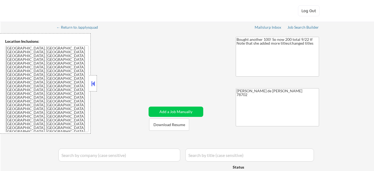
select select ""applied""
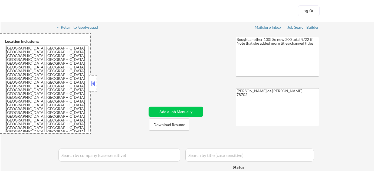
select select ""applied""
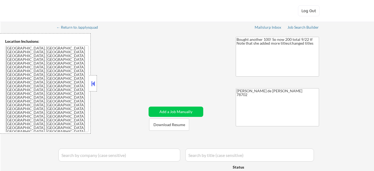
select select ""applied""
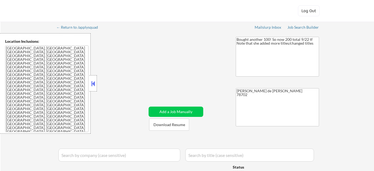
select select ""applied""
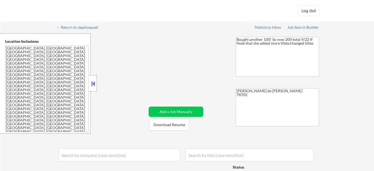
select select ""applied""
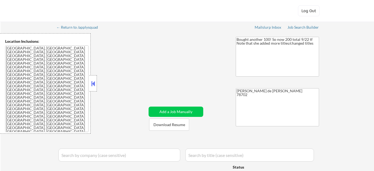
select select ""applied""
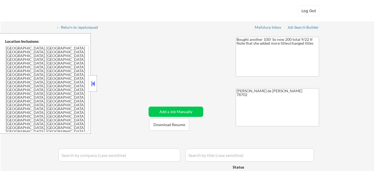
select select ""applied""
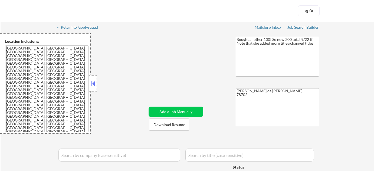
select select ""applied""
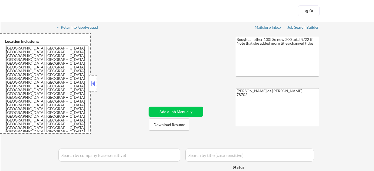
select select ""applied""
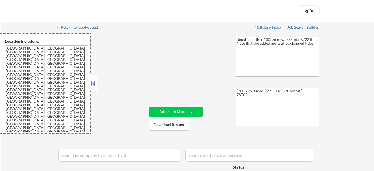
select select ""applied""
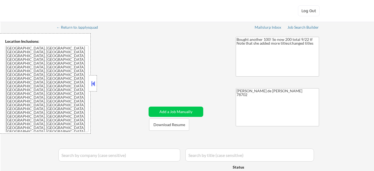
select select ""applied""
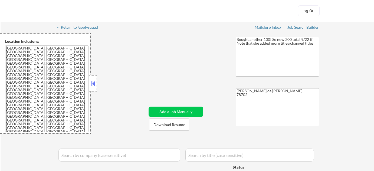
select select ""applied""
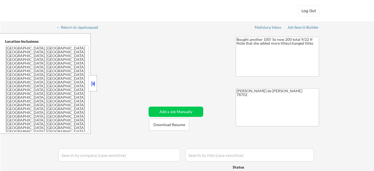
select select ""applied""
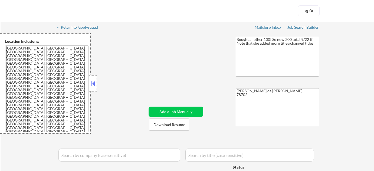
select select ""applied""
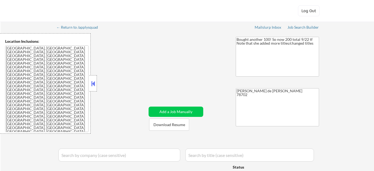
select select ""applied""
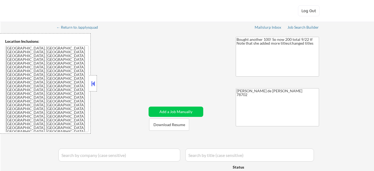
select select ""applied""
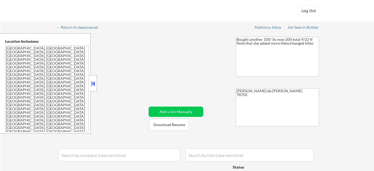
select select ""applied""
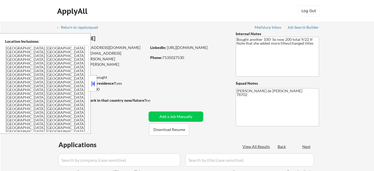
select select ""pending""
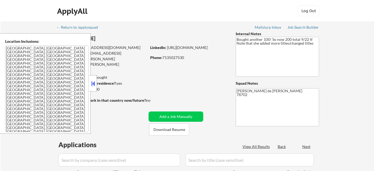
select select ""pending""
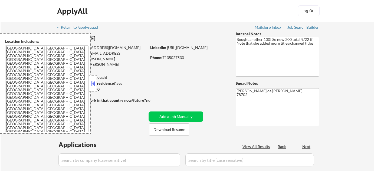
select select ""pending""
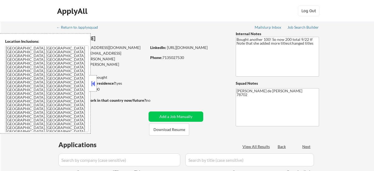
select select ""pending""
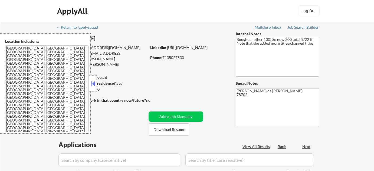
select select ""pending""
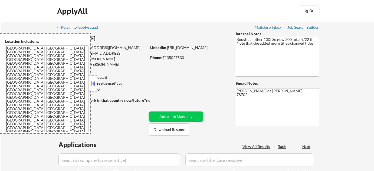
select select ""pending""
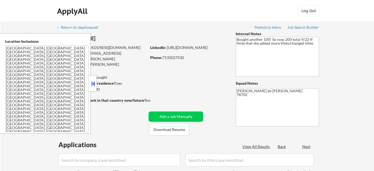
select select ""pending""
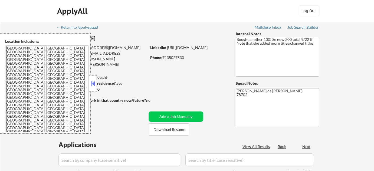
select select ""pending""
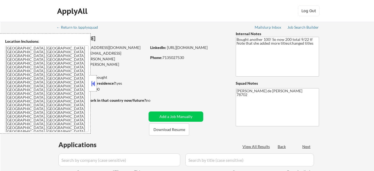
select select ""pending""
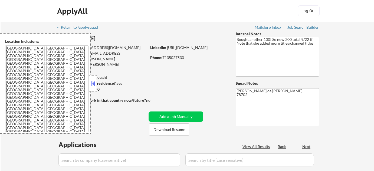
select select ""pending""
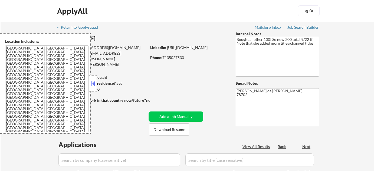
select select ""pending""
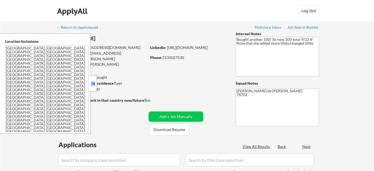
select select ""pending""
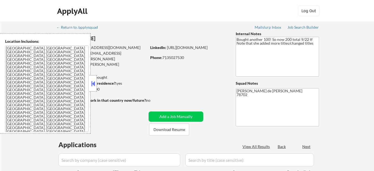
select select ""pending""
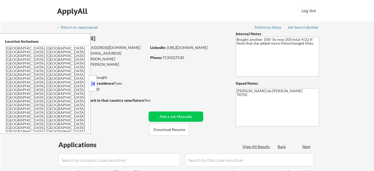
select select ""pending""
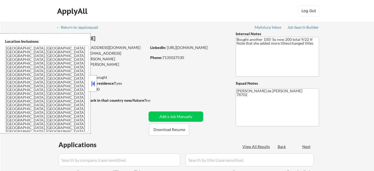
select select ""pending""
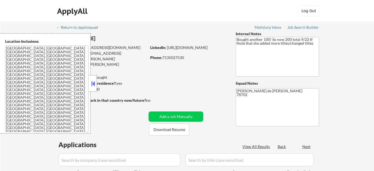
select select ""pending""
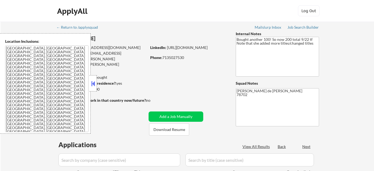
select select ""pending""
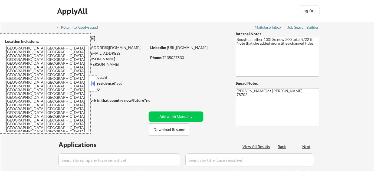
select select ""pending""
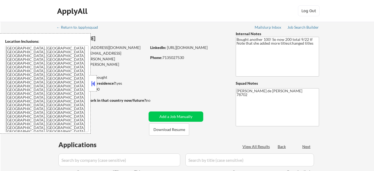
select select ""pending""
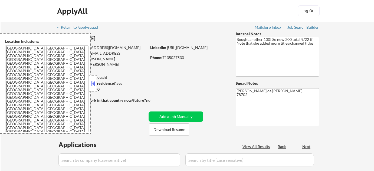
select select ""pending""
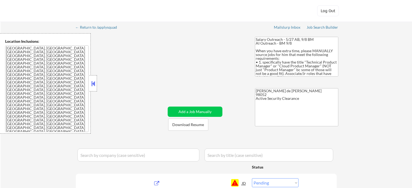
select select ""pending""
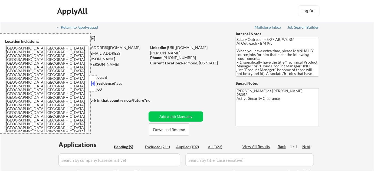
click at [92, 85] on button at bounding box center [93, 84] width 6 height 8
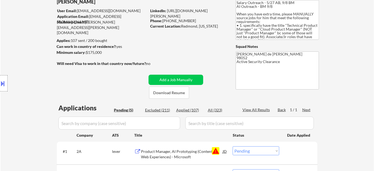
scroll to position [123, 0]
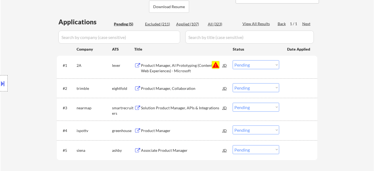
click at [218, 63] on button "warning" at bounding box center [216, 65] width 8 height 8
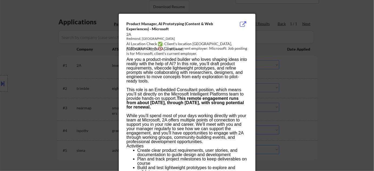
click at [304, 65] on div at bounding box center [187, 85] width 374 height 171
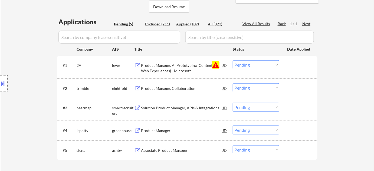
click at [257, 68] on select "Choose an option... Pending Applied Excluded (Questions) Excluded (Expired) Exc…" at bounding box center [256, 64] width 47 height 9
click at [233, 60] on select "Choose an option... Pending Applied Excluded (Questions) Excluded (Expired) Exc…" at bounding box center [256, 64] width 47 height 9
select select ""pending""
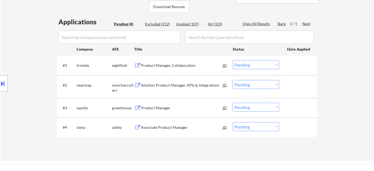
click at [163, 107] on div "Product Manager" at bounding box center [182, 107] width 82 height 5
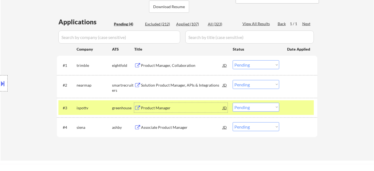
click at [249, 108] on select "Choose an option... Pending Applied Excluded (Questions) Excluded (Expired) Exc…" at bounding box center [256, 107] width 47 height 9
click at [233, 103] on select "Choose an option... Pending Applied Excluded (Questions) Excluded (Expired) Exc…" at bounding box center [256, 107] width 47 height 9
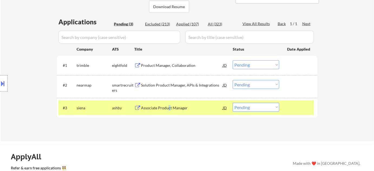
click at [168, 107] on div "Associate Product Manager" at bounding box center [182, 107] width 82 height 5
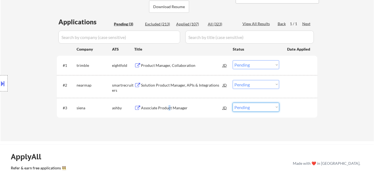
click at [259, 111] on select "Choose an option... Pending Applied Excluded (Questions) Excluded (Expired) Exc…" at bounding box center [256, 107] width 47 height 9
select select ""excluded__bad_match_""
click at [233, 103] on select "Choose an option... Pending Applied Excluded (Questions) Excluded (Expired) Exc…" at bounding box center [256, 107] width 47 height 9
click at [162, 86] on div "Solution Product Manager, APIs & Integrations" at bounding box center [182, 85] width 82 height 5
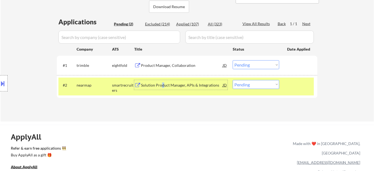
click at [250, 86] on select "Choose an option... Pending Applied Excluded (Questions) Excluded (Expired) Exc…" at bounding box center [256, 84] width 47 height 9
select select ""applied""
click at [233, 80] on select "Choose an option... Pending Applied Excluded (Questions) Excluded (Expired) Exc…" at bounding box center [256, 84] width 47 height 9
click at [190, 67] on div "Product Manager, Collaboration" at bounding box center [182, 65] width 82 height 5
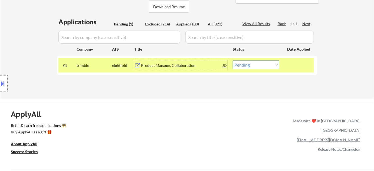
click at [260, 66] on select "Choose an option... Pending Applied Excluded (Questions) Excluded (Expired) Exc…" at bounding box center [256, 64] width 47 height 9
select select ""applied""
click at [233, 60] on select "Choose an option... Pending Applied Excluded (Questions) Excluded (Expired) Exc…" at bounding box center [256, 64] width 47 height 9
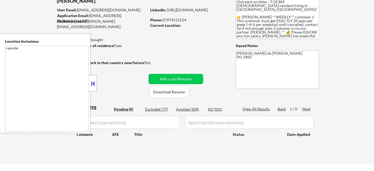
scroll to position [98, 0]
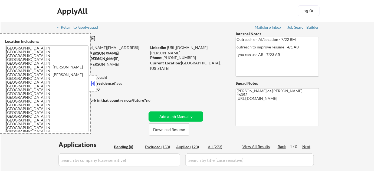
click at [94, 83] on button at bounding box center [93, 84] width 6 height 8
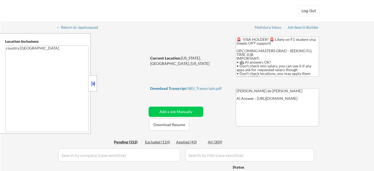
select select ""pending""
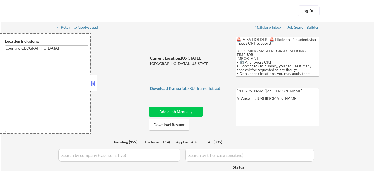
select select ""pending""
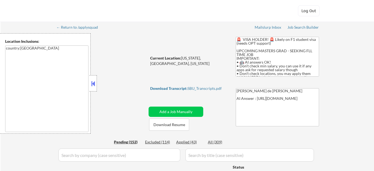
select select ""pending""
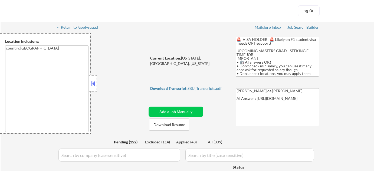
select select ""pending""
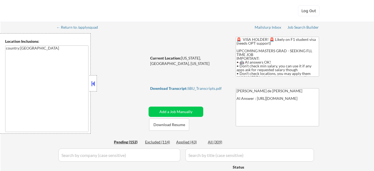
select select ""pending""
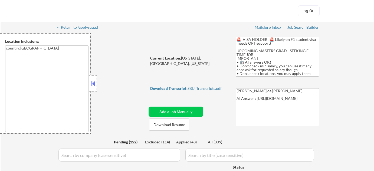
select select ""pending""
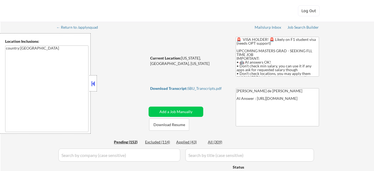
select select ""pending""
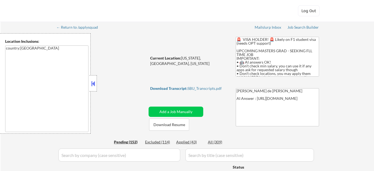
select select ""pending""
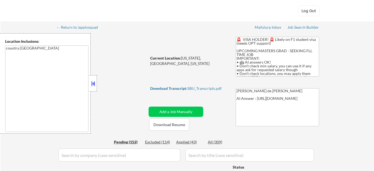
select select ""pending""
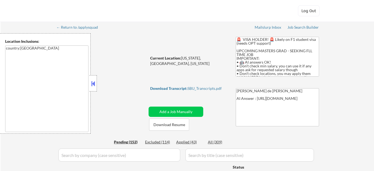
select select ""pending""
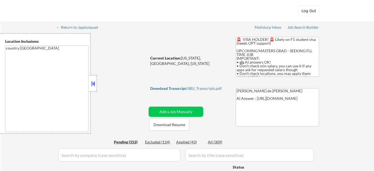
select select ""pending""
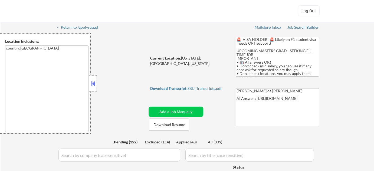
select select ""pending""
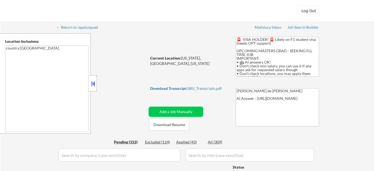
select select ""pending""
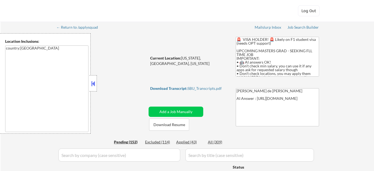
select select ""pending""
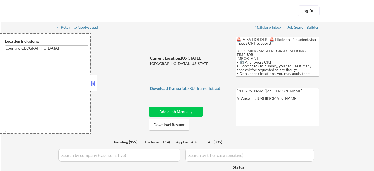
select select ""pending""
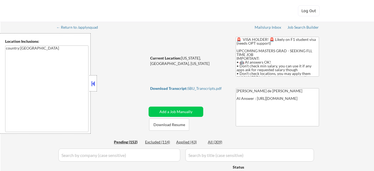
select select ""pending""
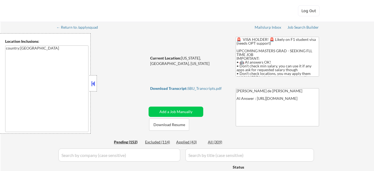
select select ""pending""
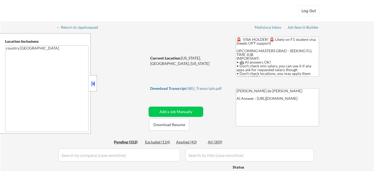
select select ""pending""
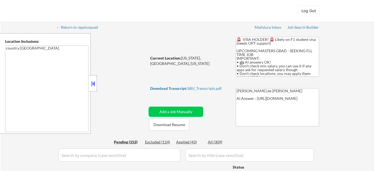
select select ""pending""
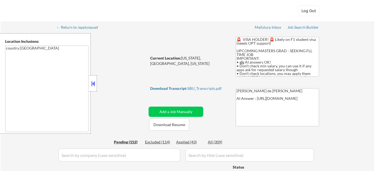
select select ""pending""
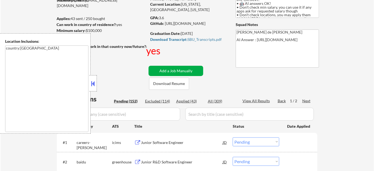
scroll to position [98, 0]
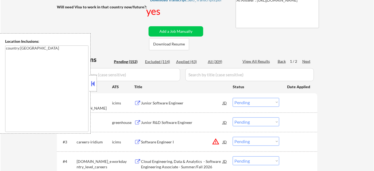
click at [95, 79] on div at bounding box center [93, 83] width 8 height 16
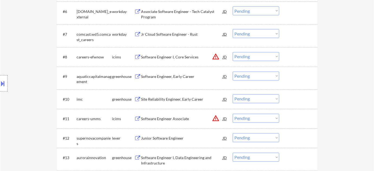
scroll to position [320, 0]
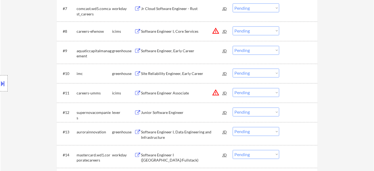
click at [182, 94] on div "Software Engineer Associate" at bounding box center [182, 93] width 82 height 5
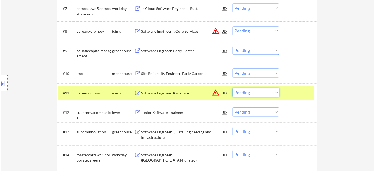
click at [250, 96] on select "Choose an option... Pending Applied Excluded (Questions) Excluded (Expired) Exc…" at bounding box center [256, 92] width 47 height 9
click at [233, 88] on select "Choose an option... Pending Applied Excluded (Questions) Excluded (Expired) Exc…" at bounding box center [256, 92] width 47 height 9
select select ""pending""
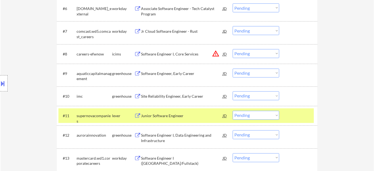
scroll to position [271, 0]
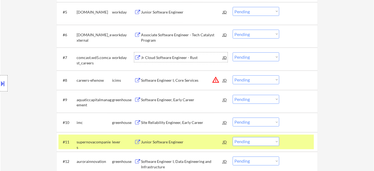
click at [164, 55] on div "Jr Cloud Software Engineer - Rust" at bounding box center [182, 57] width 82 height 5
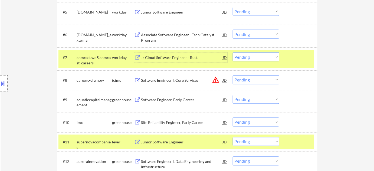
drag, startPoint x: 254, startPoint y: 58, endPoint x: 255, endPoint y: 61, distance: 3.2
click at [254, 58] on select "Choose an option... Pending Applied Excluded (Questions) Excluded (Expired) Exc…" at bounding box center [256, 57] width 47 height 9
click at [233, 53] on select "Choose an option... Pending Applied Excluded (Questions) Excluded (Expired) Exc…" at bounding box center [256, 57] width 47 height 9
select select ""pending""
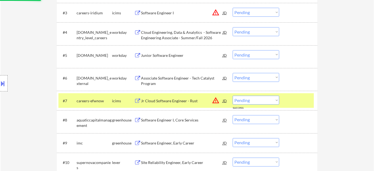
scroll to position [197, 0]
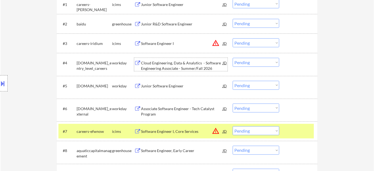
click at [164, 61] on div "Cloud Engineering, Data & Analytics - Software Engineering Associate - Summer/F…" at bounding box center [182, 65] width 82 height 11
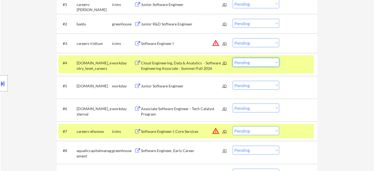
drag, startPoint x: 253, startPoint y: 63, endPoint x: 254, endPoint y: 66, distance: 2.8
click at [253, 63] on select "Choose an option... Pending Applied Excluded (Questions) Excluded (Expired) Exc…" at bounding box center [256, 62] width 47 height 9
click at [233, 58] on select "Choose an option... Pending Applied Excluded (Questions) Excluded (Expired) Exc…" at bounding box center [256, 62] width 47 height 9
select select ""pending""
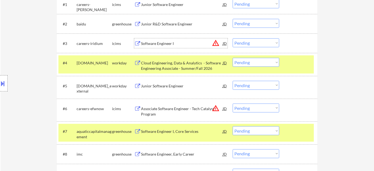
click at [166, 44] on div "Software Engineer I" at bounding box center [182, 43] width 82 height 5
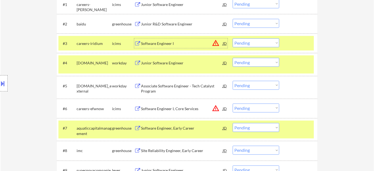
click at [249, 45] on select "Choose an option... Pending Applied Excluded (Questions) Excluded (Expired) Exc…" at bounding box center [256, 42] width 47 height 9
click at [233, 38] on select "Choose an option... Pending Applied Excluded (Questions) Excluded (Expired) Exc…" at bounding box center [256, 42] width 47 height 9
select select ""pending""
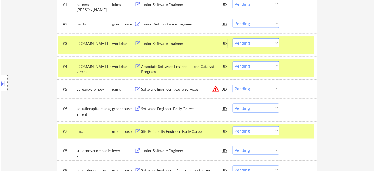
click at [162, 43] on div "Junior Software Engineer" at bounding box center [182, 43] width 82 height 5
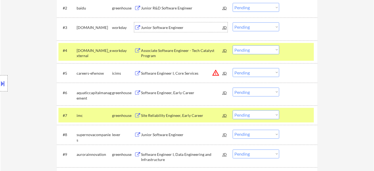
scroll to position [221, 0]
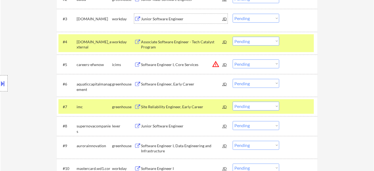
click at [184, 67] on div "Software Engineer I, Core Services" at bounding box center [182, 65] width 82 height 10
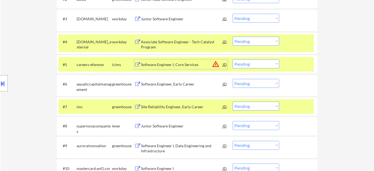
click at [262, 64] on select "Choose an option... Pending Applied Excluded (Questions) Excluded (Expired) Exc…" at bounding box center [256, 64] width 47 height 9
click at [233, 60] on select "Choose an option... Pending Applied Excluded (Questions) Excluded (Expired) Exc…" at bounding box center [256, 64] width 47 height 9
select select ""pending""
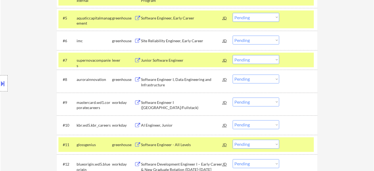
scroll to position [271, 0]
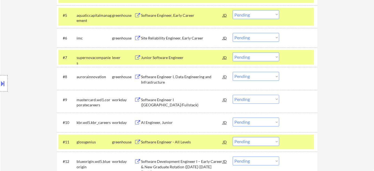
click at [162, 79] on div "Software Engineer I, Data Engineering and Infrastructure" at bounding box center [182, 79] width 82 height 11
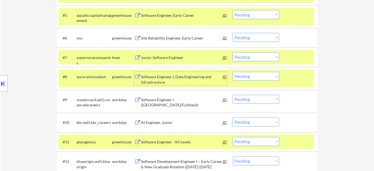
click at [245, 78] on select "Choose an option... Pending Applied Excluded (Questions) Excluded (Expired) Exc…" at bounding box center [256, 76] width 47 height 9
click at [233, 72] on select "Choose an option... Pending Applied Excluded (Questions) Excluded (Expired) Exc…" at bounding box center [256, 76] width 47 height 9
select select ""pending""
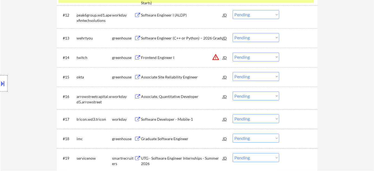
scroll to position [418, 0]
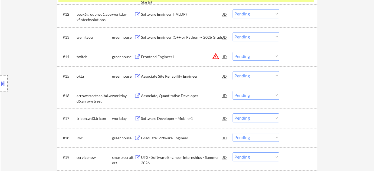
click at [181, 40] on div "Software Engineer (C++ or Python) – 2026 Grads" at bounding box center [182, 37] width 82 height 10
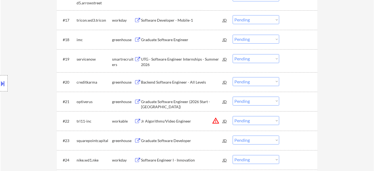
scroll to position [517, 0]
click at [145, 62] on div "UTG - Software Engineer Internships - Summer 2026" at bounding box center [182, 61] width 82 height 11
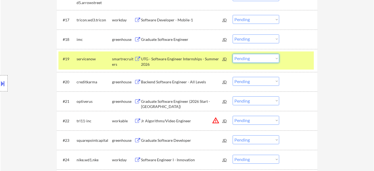
click at [249, 60] on select "Choose an option... Pending Applied Excluded (Questions) Excluded (Expired) Exc…" at bounding box center [256, 58] width 47 height 9
click at [233, 54] on select "Choose an option... Pending Applied Excluded (Questions) Excluded (Expired) Exc…" at bounding box center [256, 58] width 47 height 9
select select ""pending""
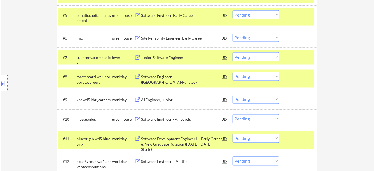
scroll to position [172, 0]
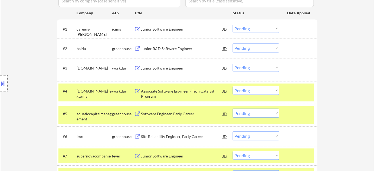
click at [172, 65] on div "Junior Software Engineer" at bounding box center [182, 68] width 82 height 10
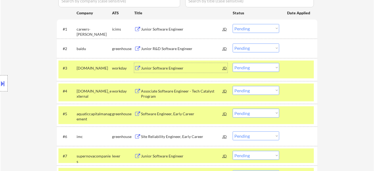
click at [161, 70] on div "Junior Software Engineer" at bounding box center [182, 68] width 82 height 5
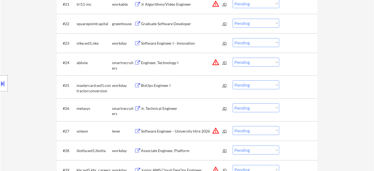
scroll to position [615, 0]
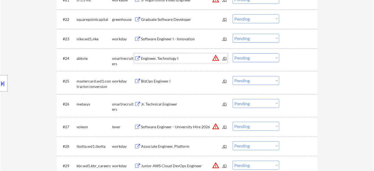
click at [170, 55] on div "Engineer, Technology I" at bounding box center [182, 58] width 82 height 10
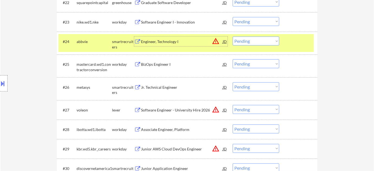
scroll to position [640, 0]
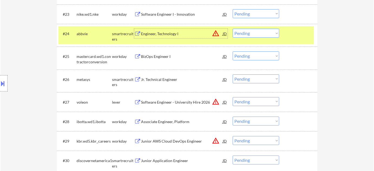
click at [167, 78] on div "Jr. Technical Engineer" at bounding box center [182, 79] width 82 height 5
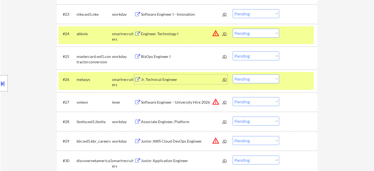
click at [266, 79] on select "Choose an option... Pending Applied Excluded (Questions) Excluded (Expired) Exc…" at bounding box center [256, 78] width 47 height 9
click at [233, 74] on select "Choose an option... Pending Applied Excluded (Questions) Excluded (Expired) Exc…" at bounding box center [256, 78] width 47 height 9
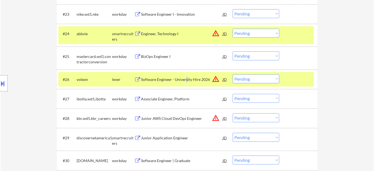
click at [186, 76] on div "Software Engineer - University Hire 2026" at bounding box center [182, 79] width 82 height 10
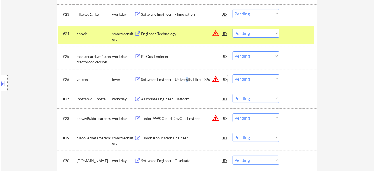
click at [216, 78] on button "warning_amber" at bounding box center [216, 79] width 8 height 8
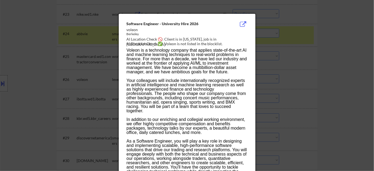
click at [336, 78] on div at bounding box center [187, 85] width 374 height 171
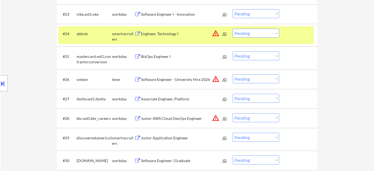
click at [244, 81] on select "Choose an option... Pending Applied Excluded (Questions) Excluded (Expired) Exc…" at bounding box center [256, 78] width 47 height 9
click at [233, 74] on select "Choose an option... Pending Applied Excluded (Questions) Excluded (Expired) Exc…" at bounding box center [256, 78] width 47 height 9
select select ""pending""
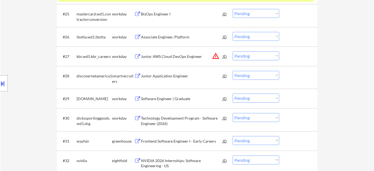
scroll to position [689, 0]
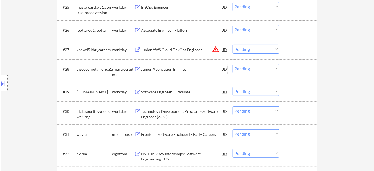
click at [167, 70] on div "Junior Application Engineer" at bounding box center [182, 69] width 82 height 5
